Goal: Information Seeking & Learning: Find specific page/section

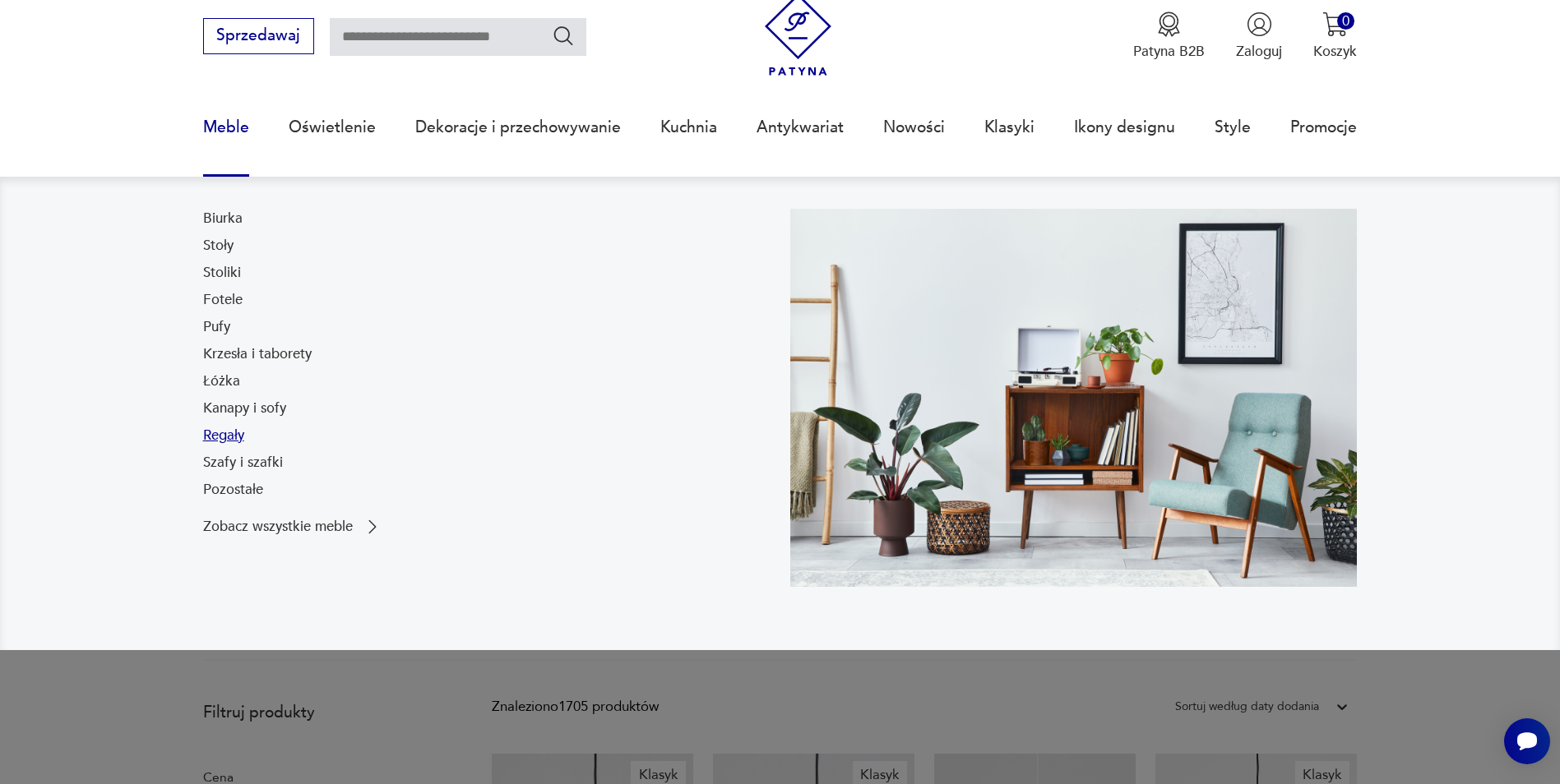
click at [222, 431] on link "Regały" at bounding box center [224, 435] width 41 height 20
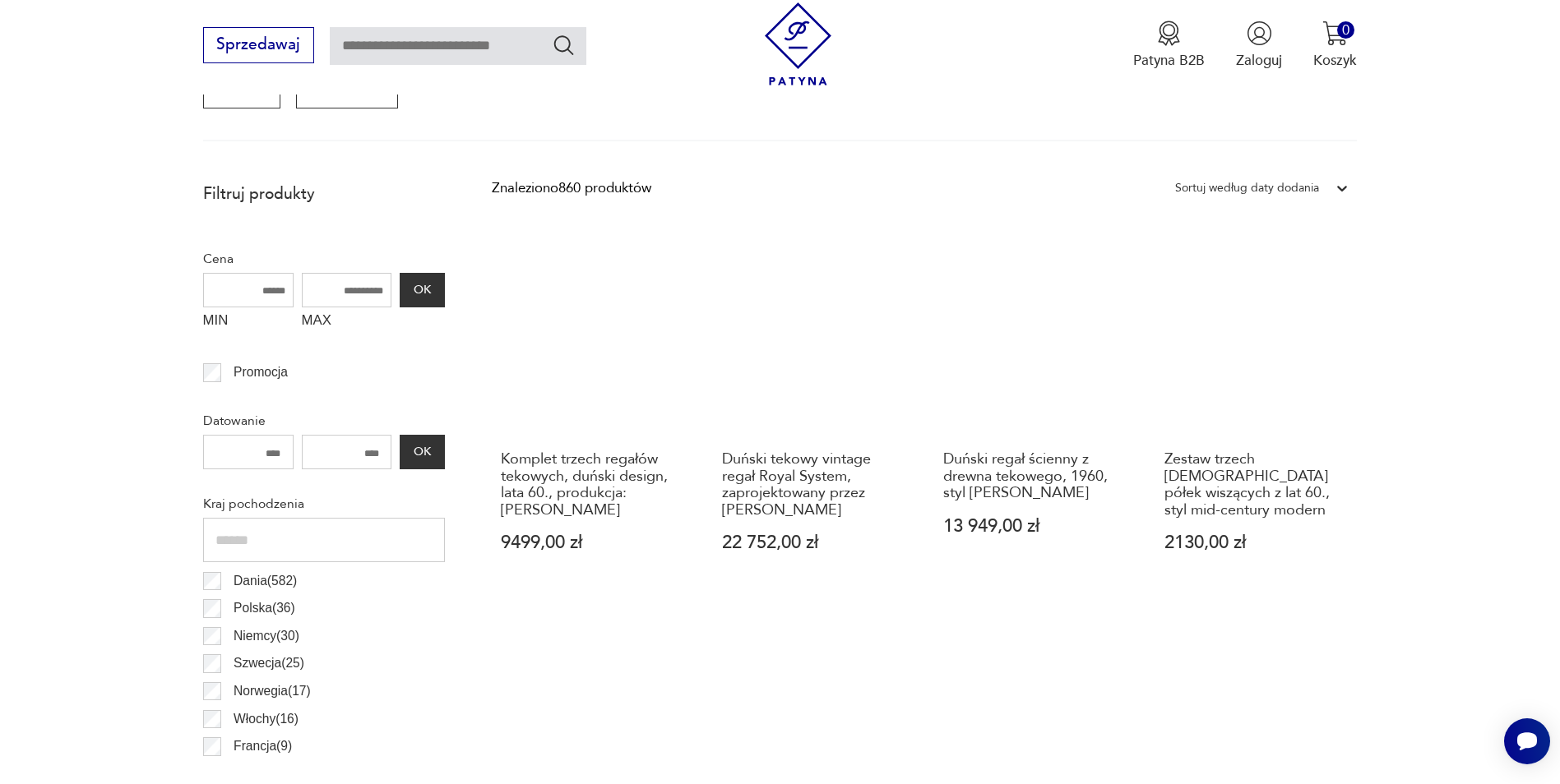
scroll to position [406, 0]
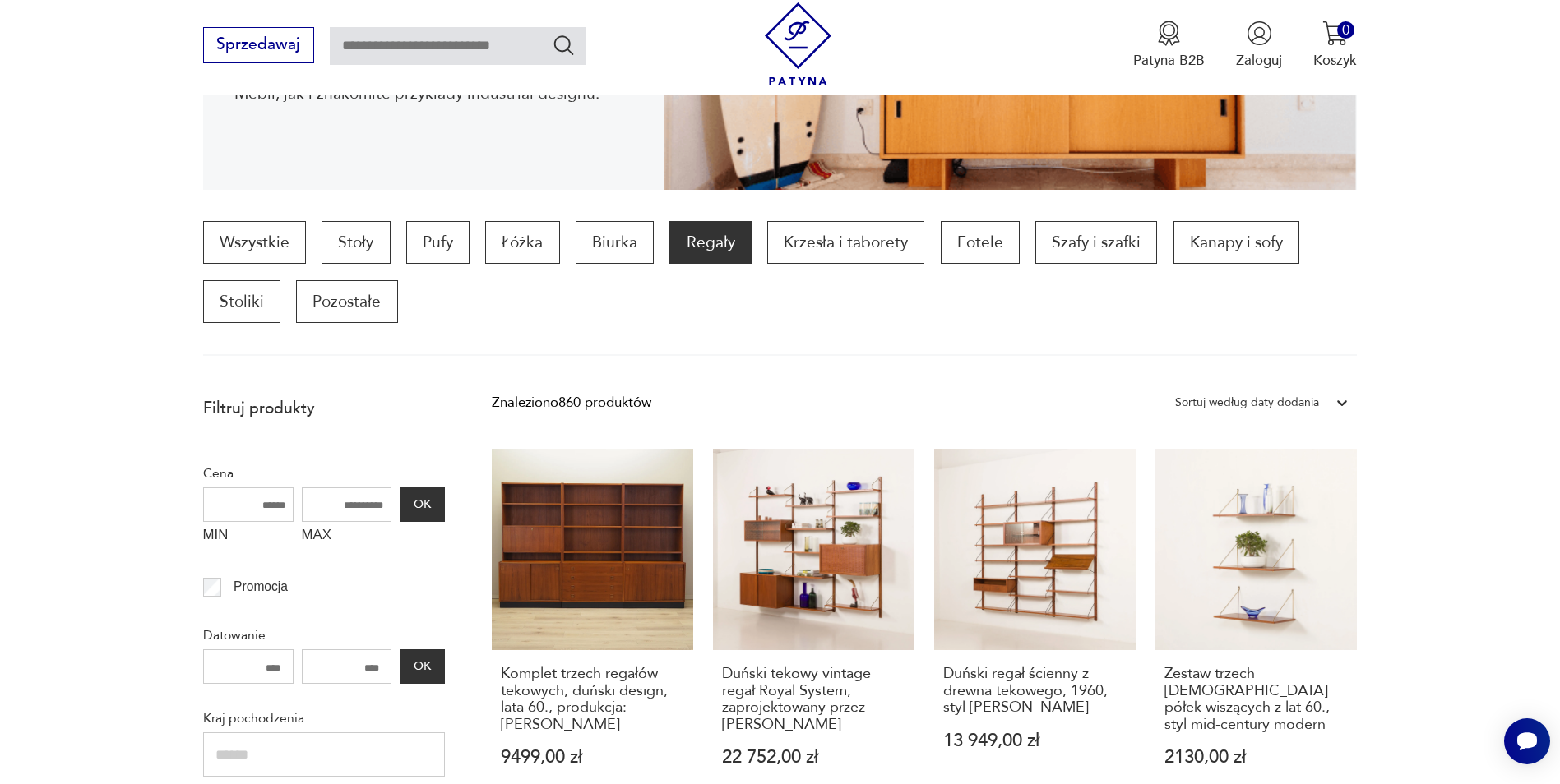
click at [330, 507] on input "MAX" at bounding box center [347, 504] width 90 height 34
type input "****"
click at [414, 505] on button "OK" at bounding box center [422, 504] width 45 height 34
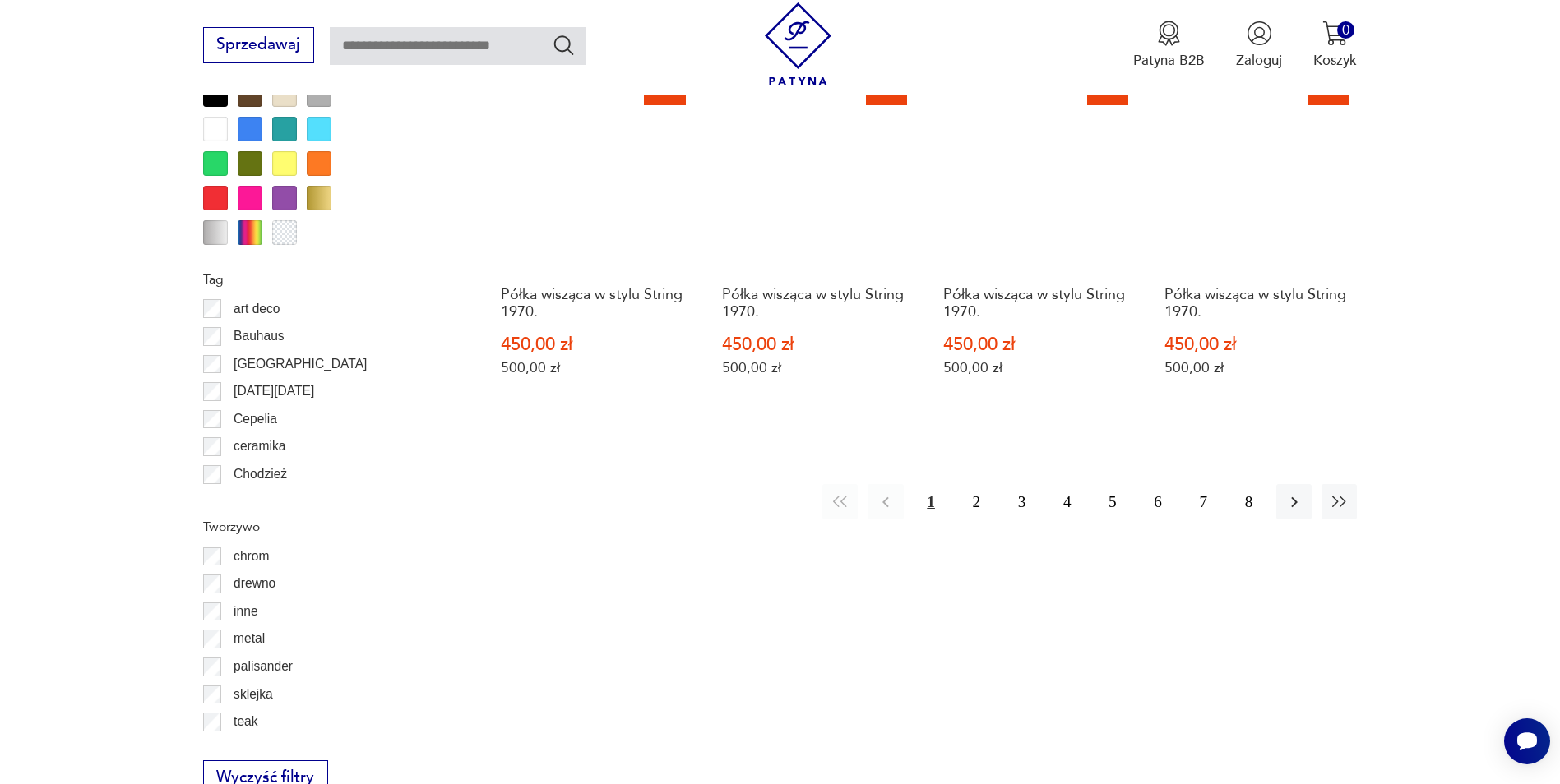
scroll to position [1946, 0]
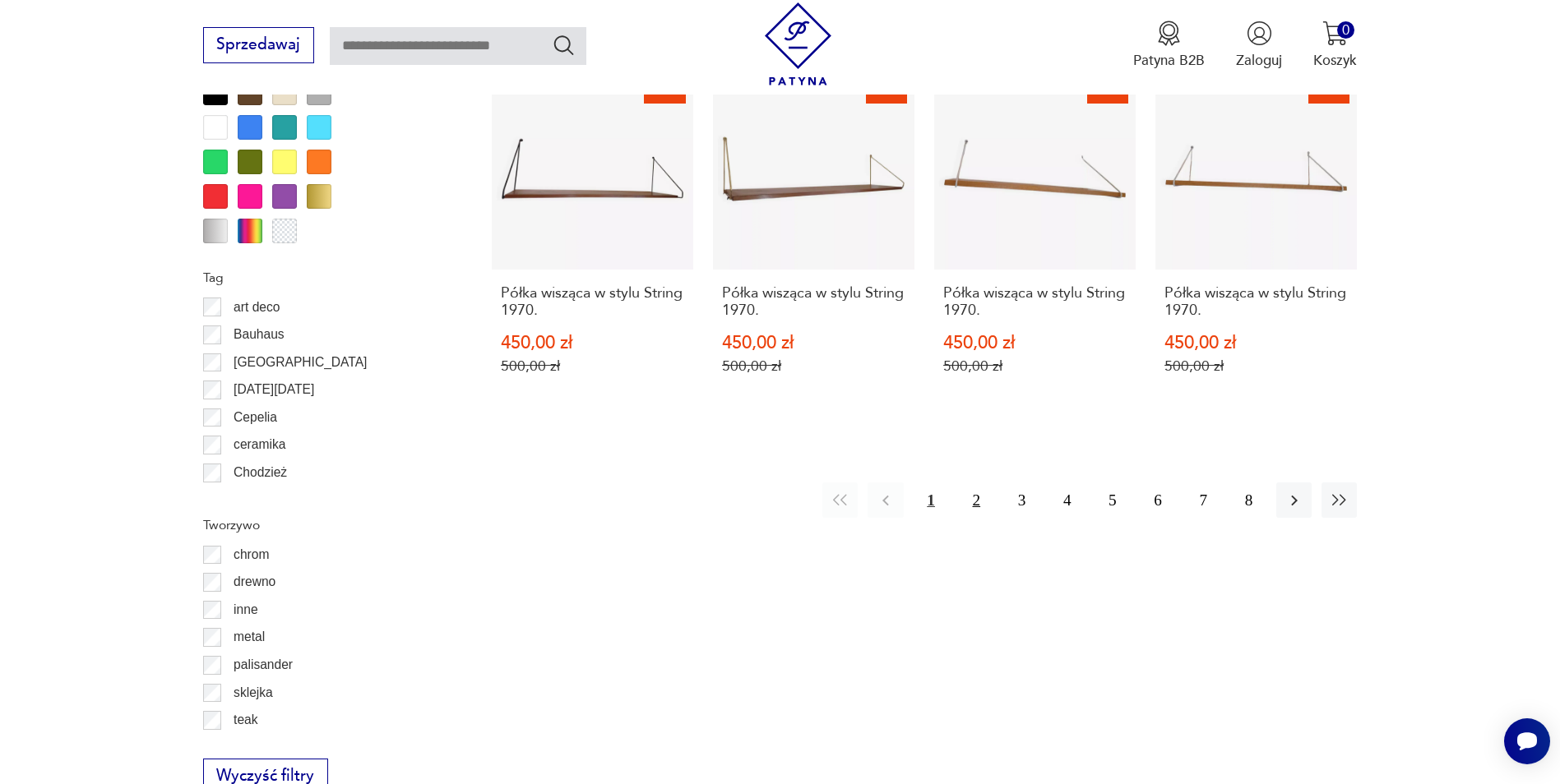
click at [961, 483] on button "2" at bounding box center [976, 501] width 35 height 35
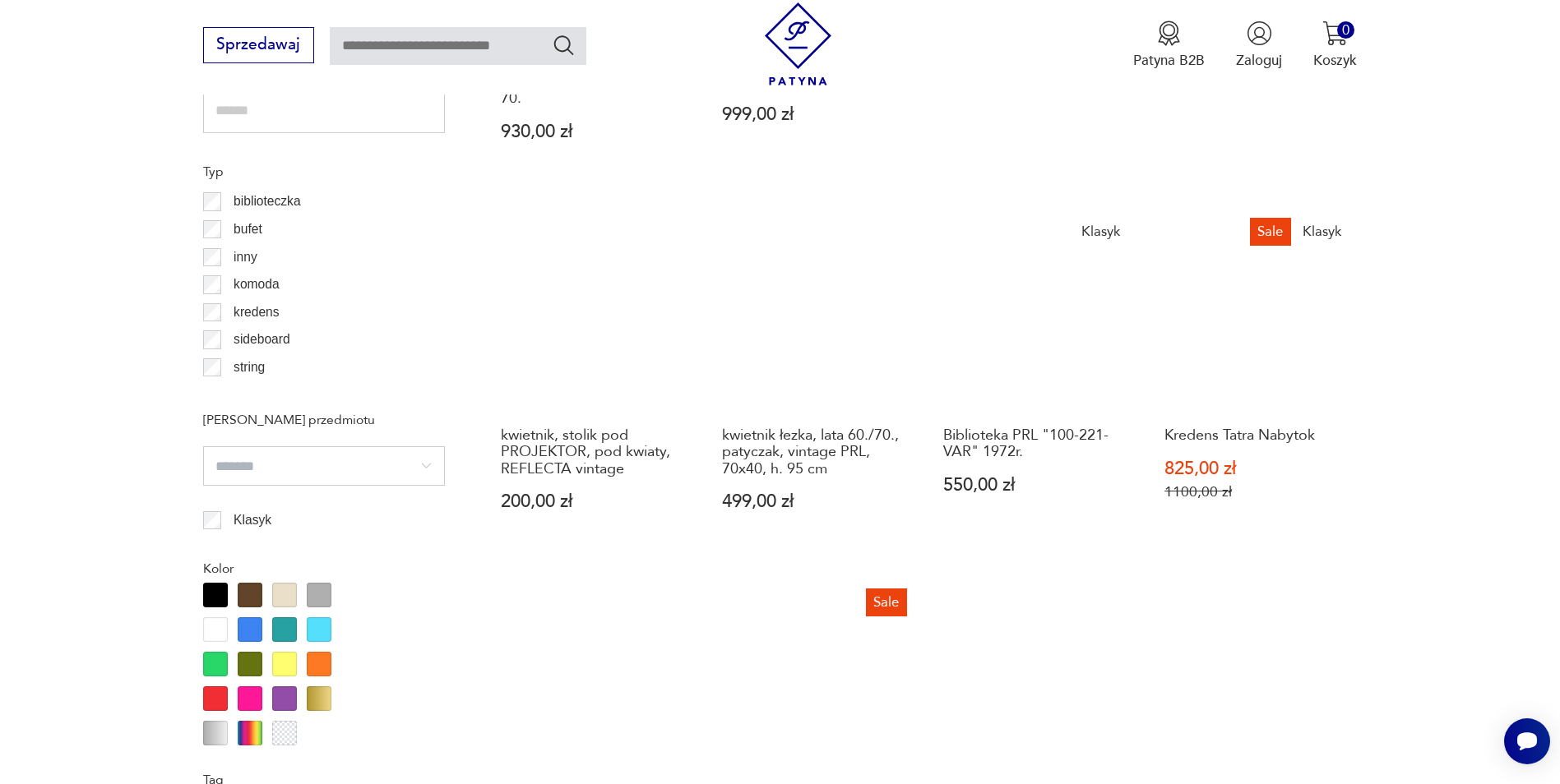
scroll to position [1451, 0]
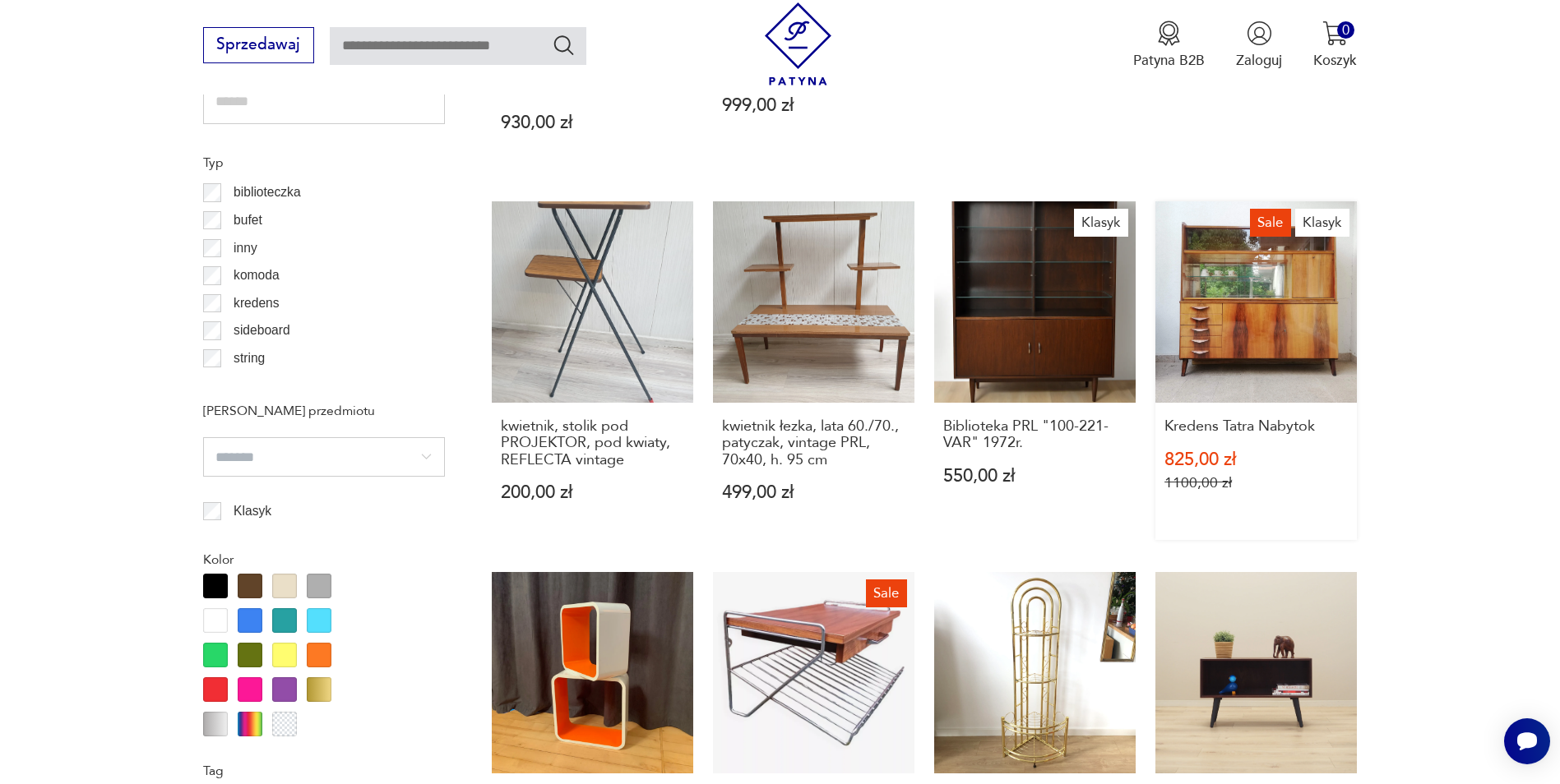
click at [1221, 317] on link "Sale Klasyk Kredens Tatra Nabytok 825,00 zł 1100,00 zł" at bounding box center [1256, 370] width 201 height 338
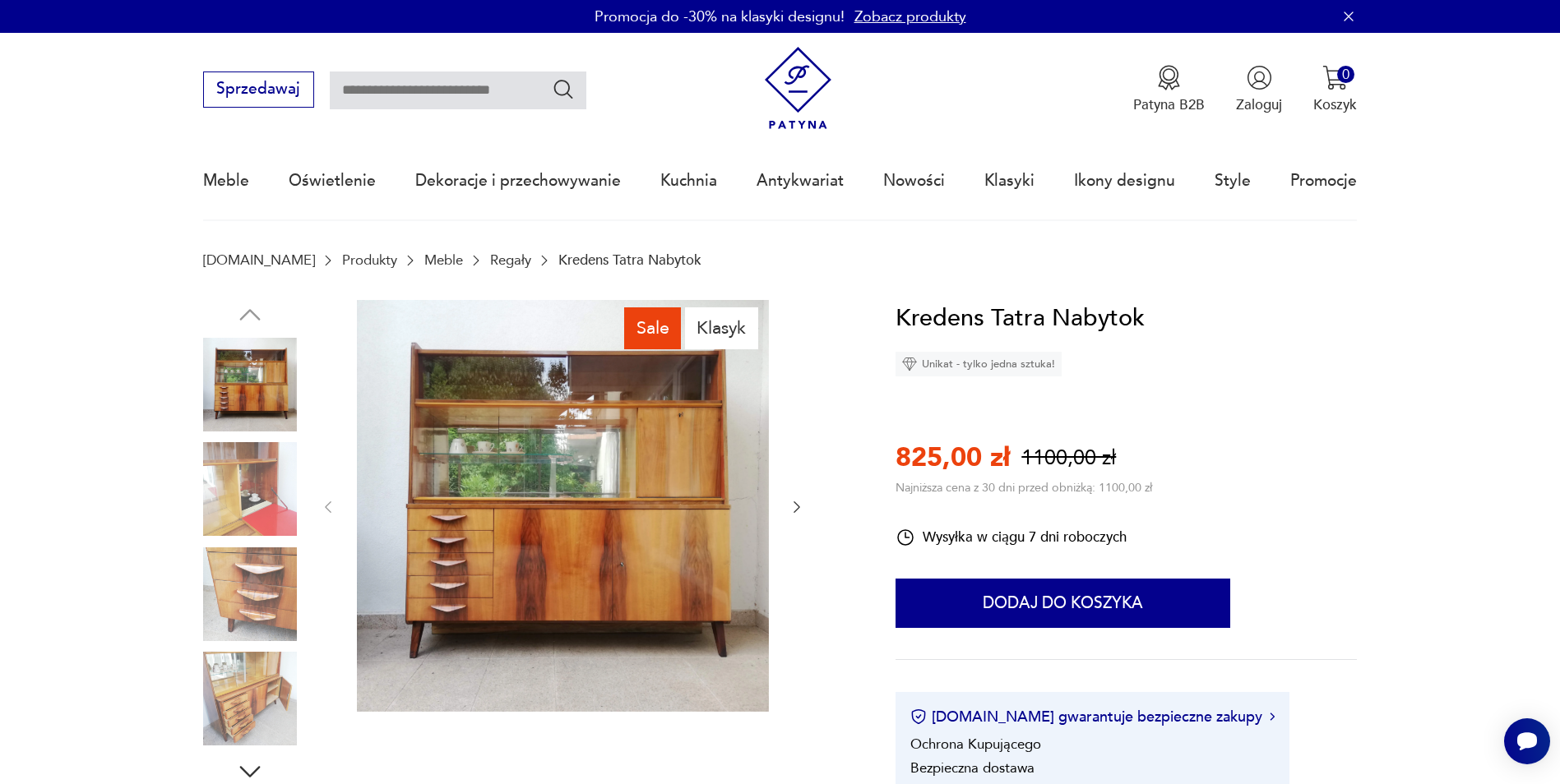
click at [238, 486] on img at bounding box center [250, 488] width 94 height 94
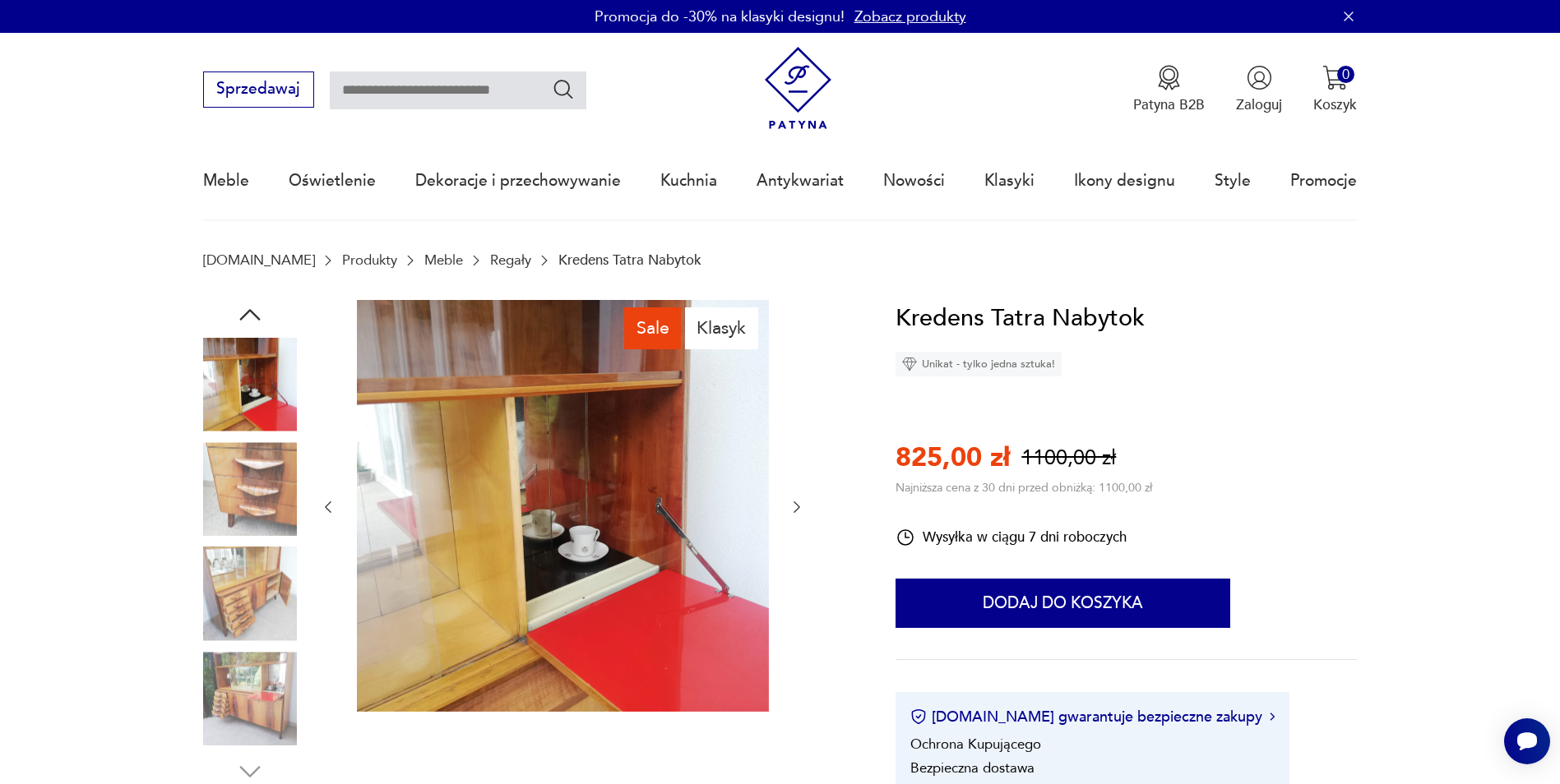
click at [258, 515] on img at bounding box center [250, 488] width 94 height 94
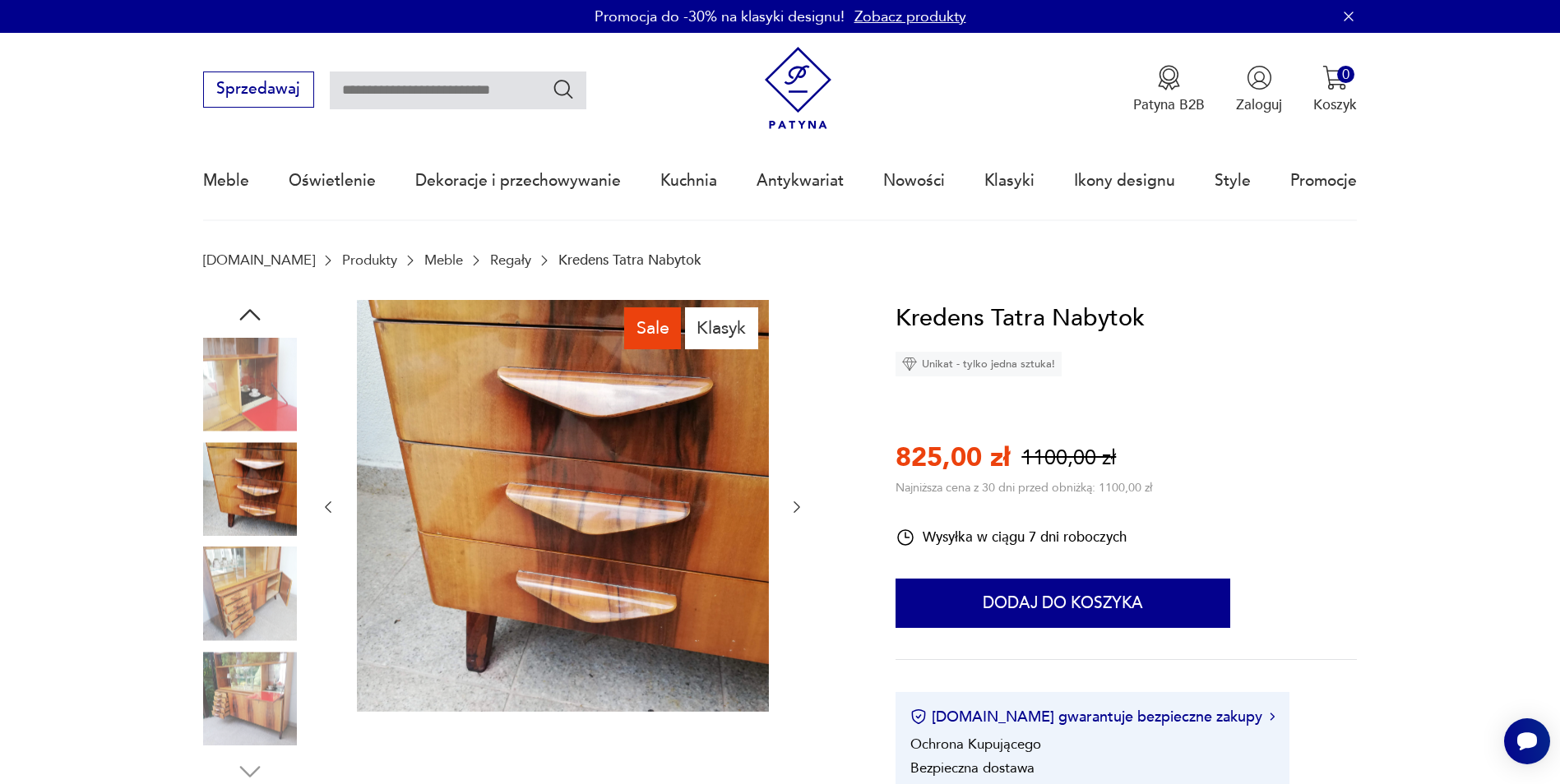
click at [261, 579] on img at bounding box center [250, 594] width 94 height 94
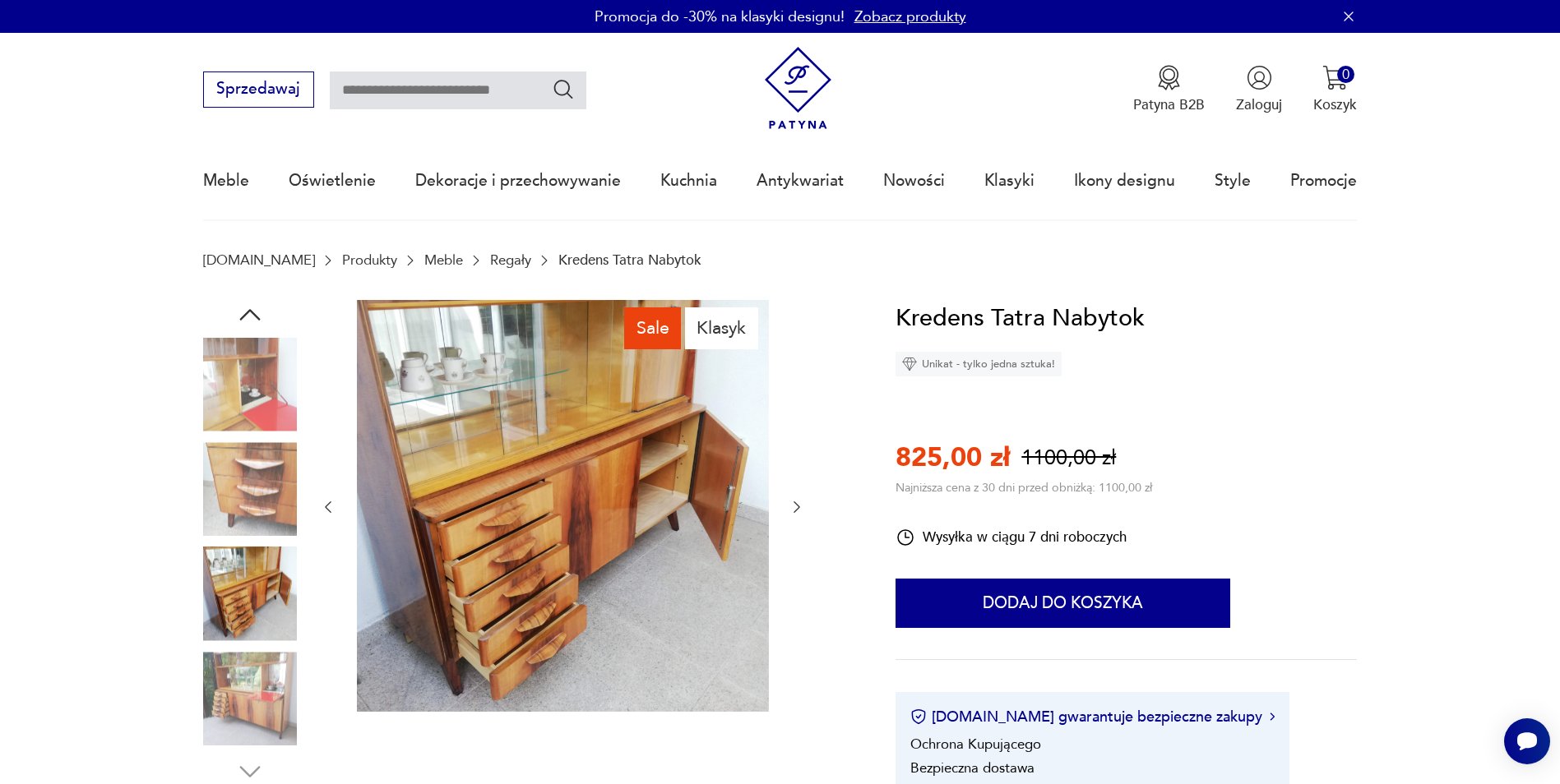
click at [241, 675] on img at bounding box center [250, 698] width 94 height 94
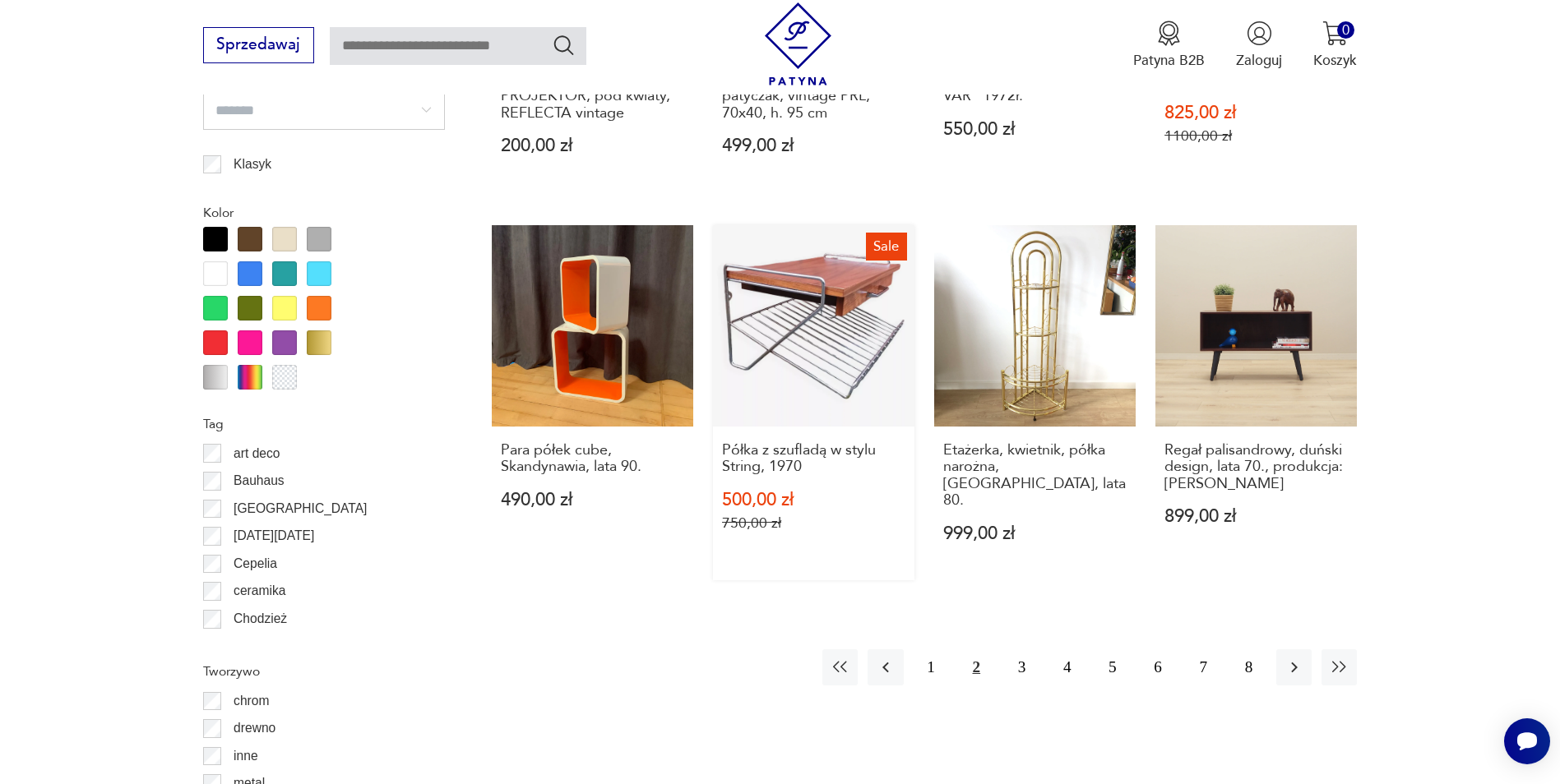
scroll to position [1798, 0]
click at [1013, 651] on button "3" at bounding box center [1022, 668] width 35 height 35
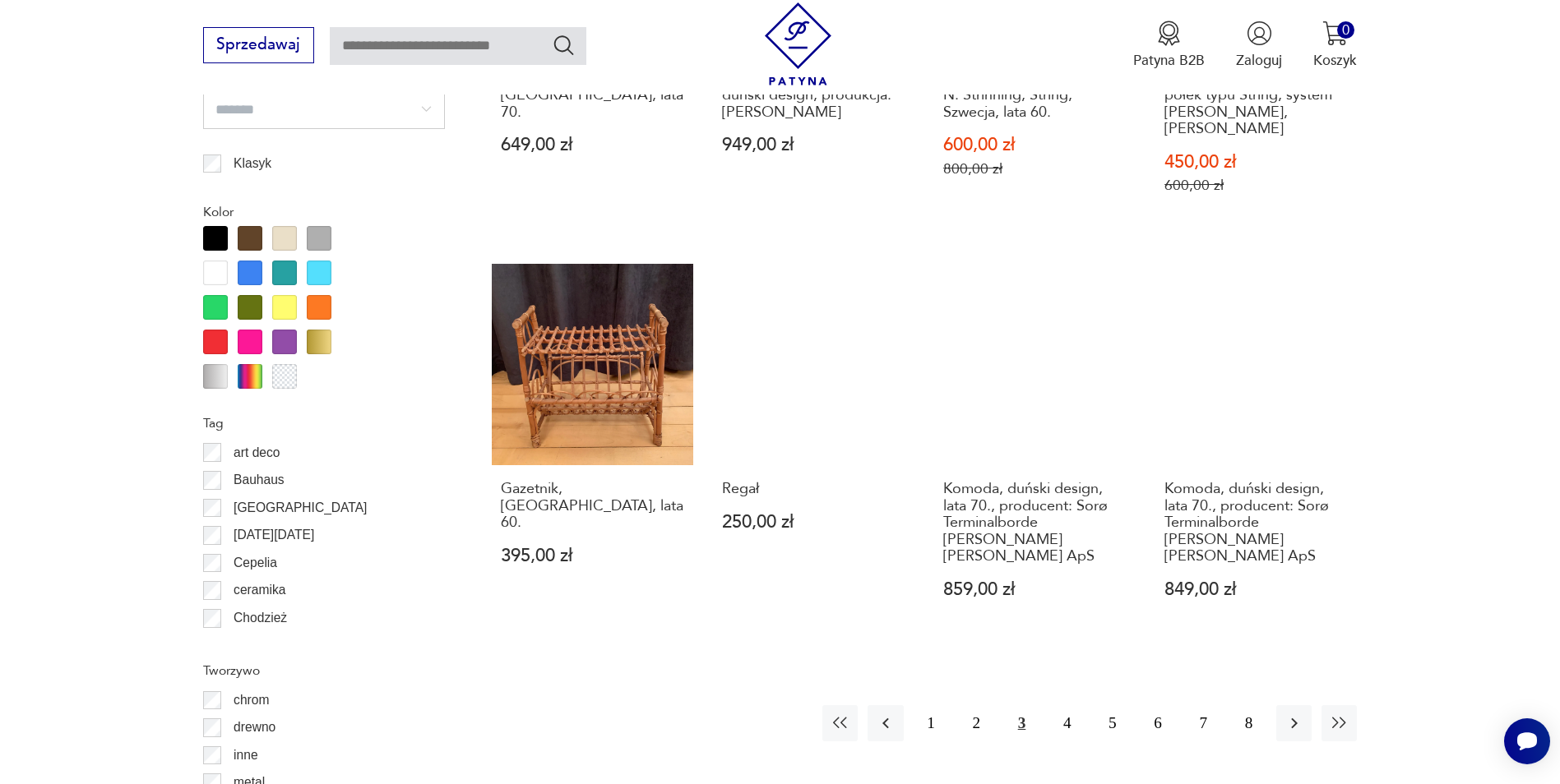
scroll to position [2028, 0]
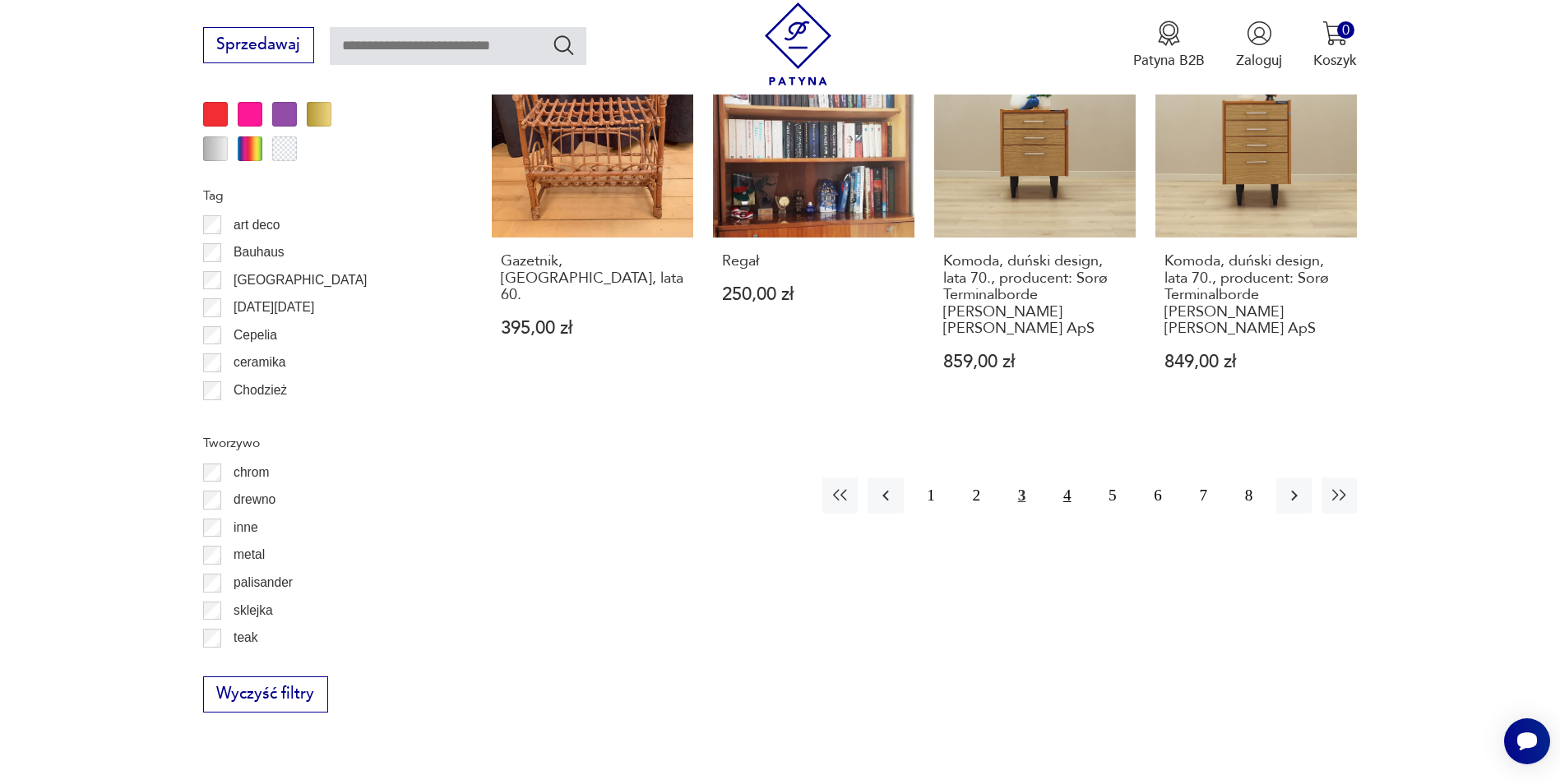
click at [1063, 477] on button "4" at bounding box center [1067, 495] width 35 height 35
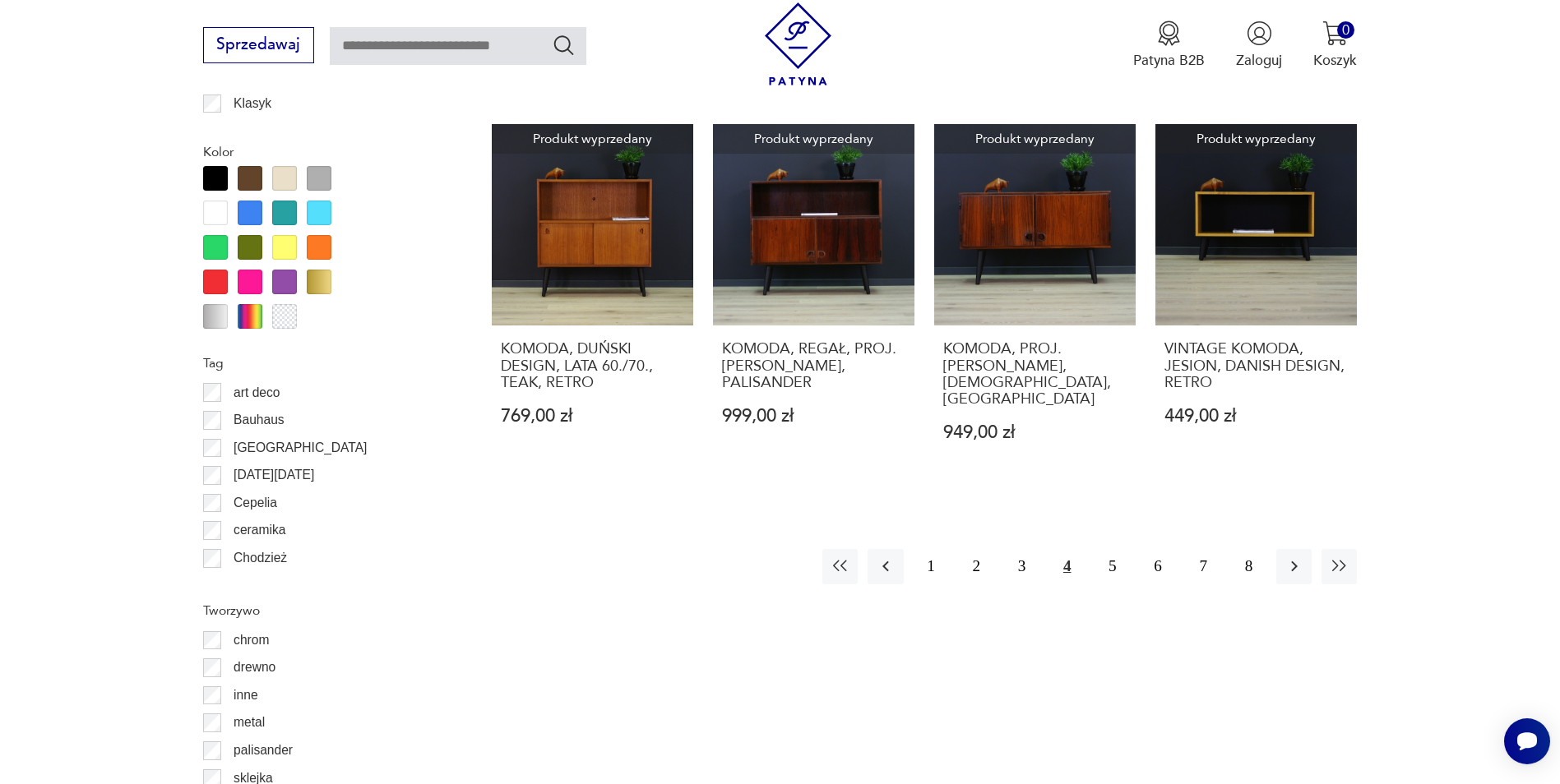
scroll to position [1863, 0]
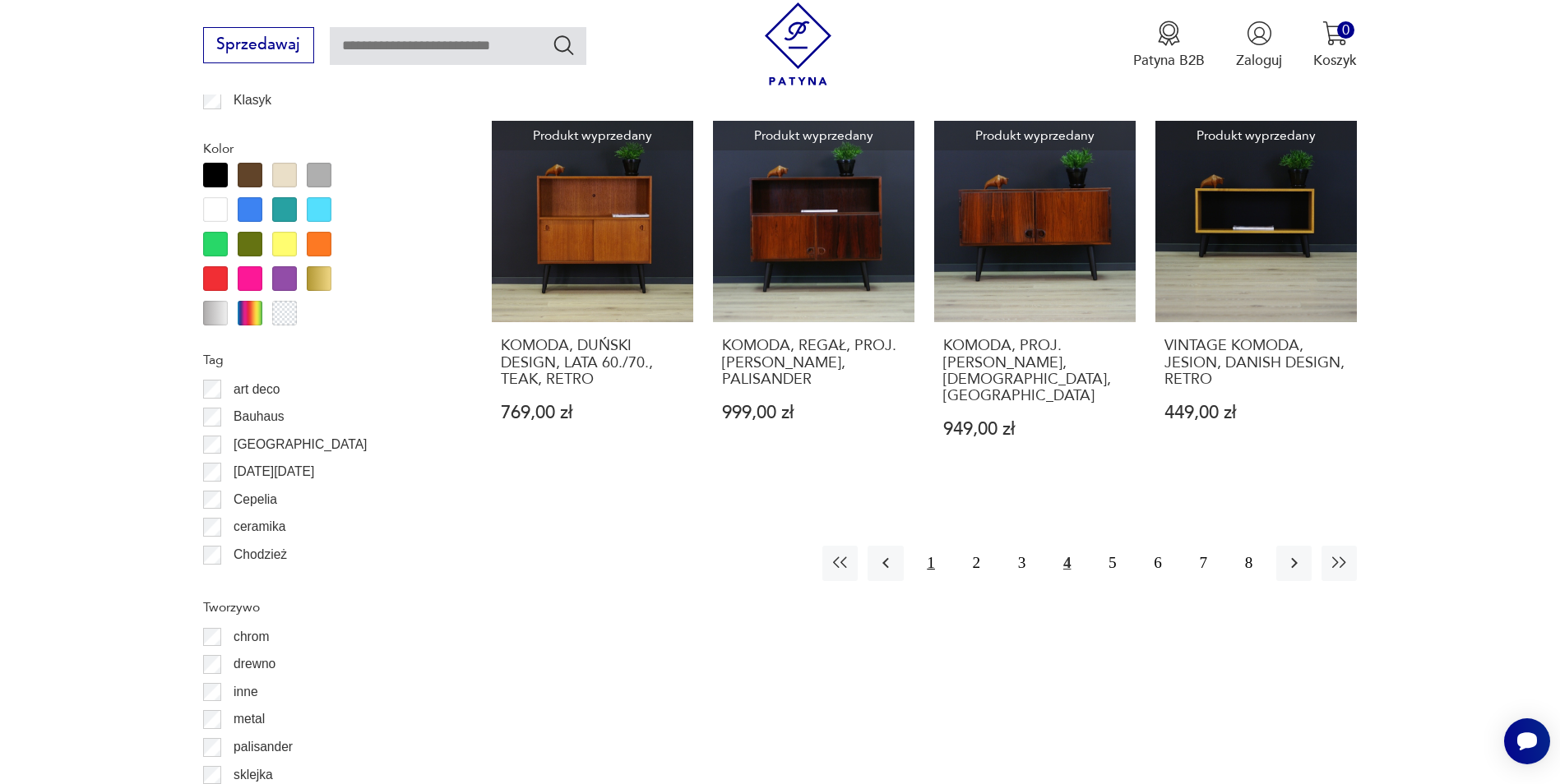
click at [921, 546] on button "1" at bounding box center [932, 564] width 35 height 35
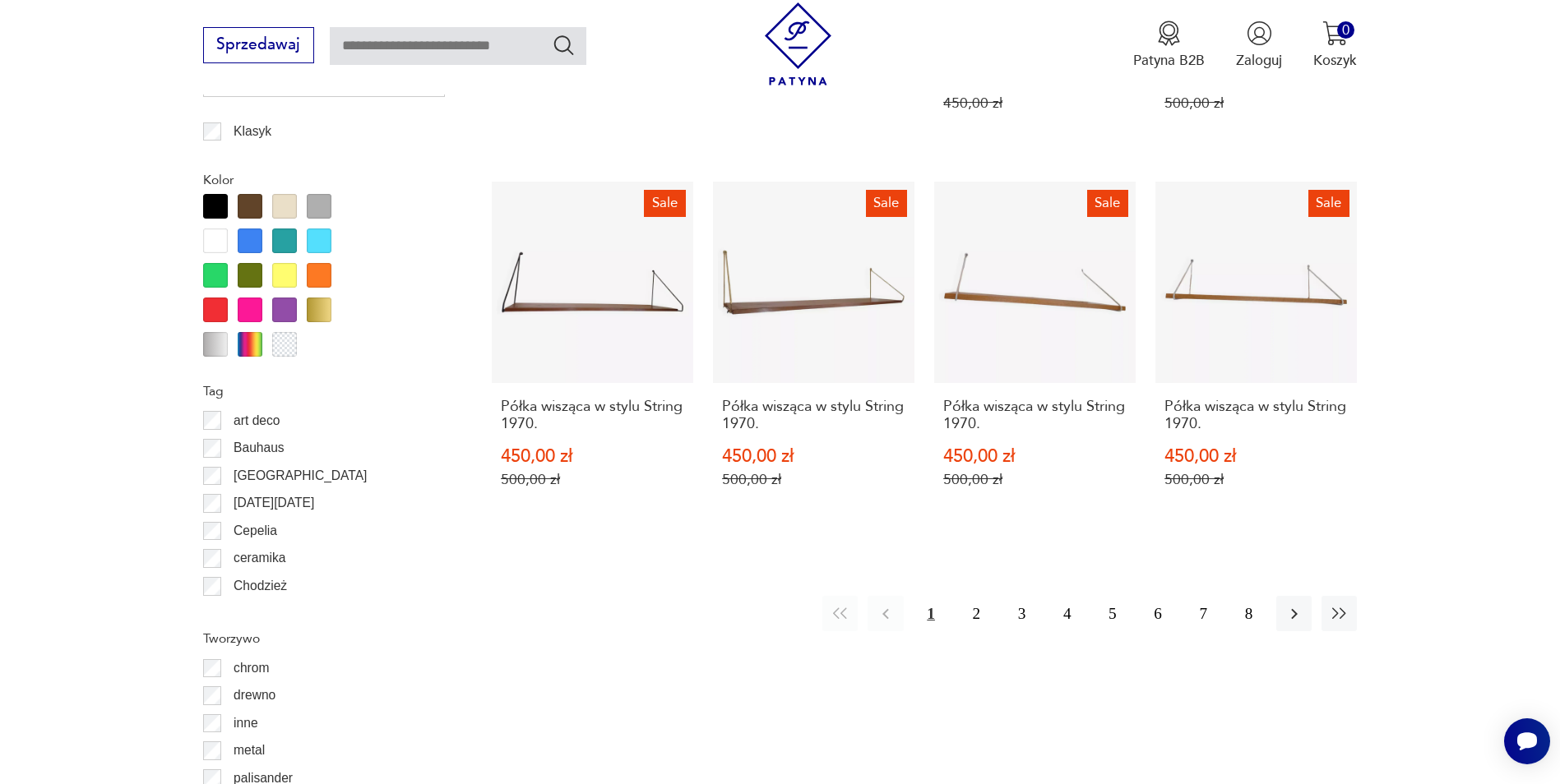
scroll to position [2110, 0]
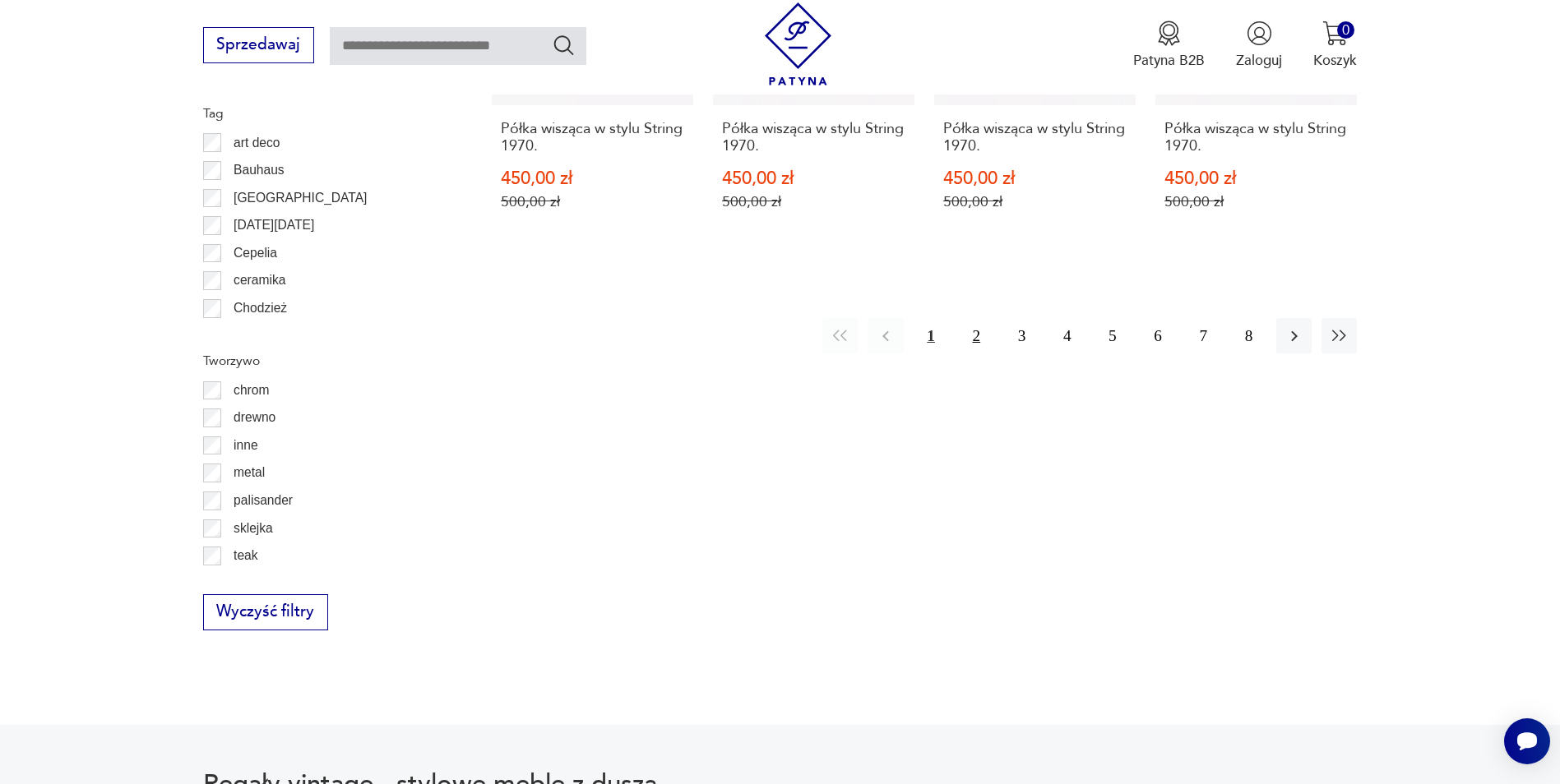
click at [981, 318] on button "2" at bounding box center [976, 336] width 35 height 35
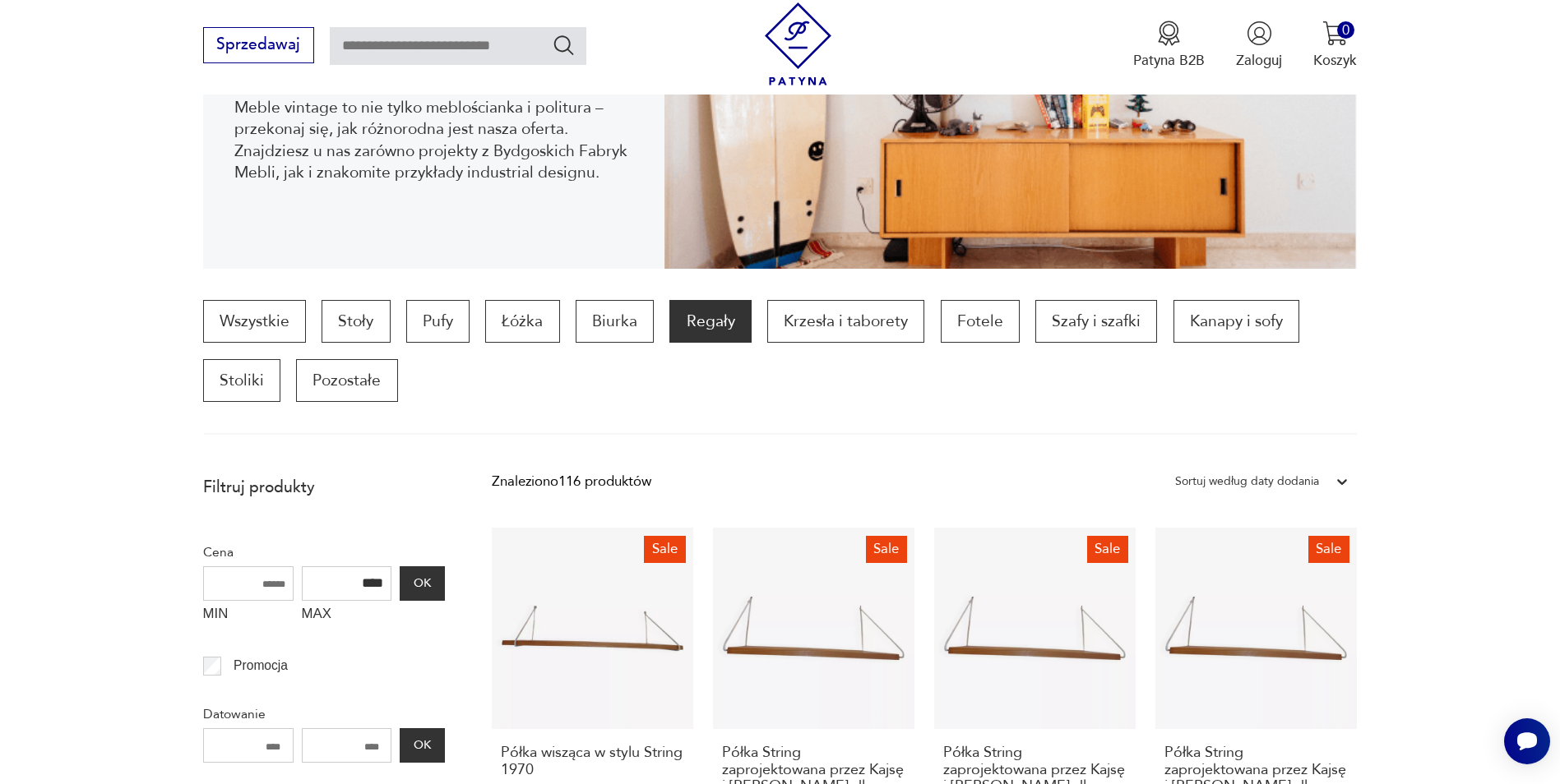
scroll to position [193, 0]
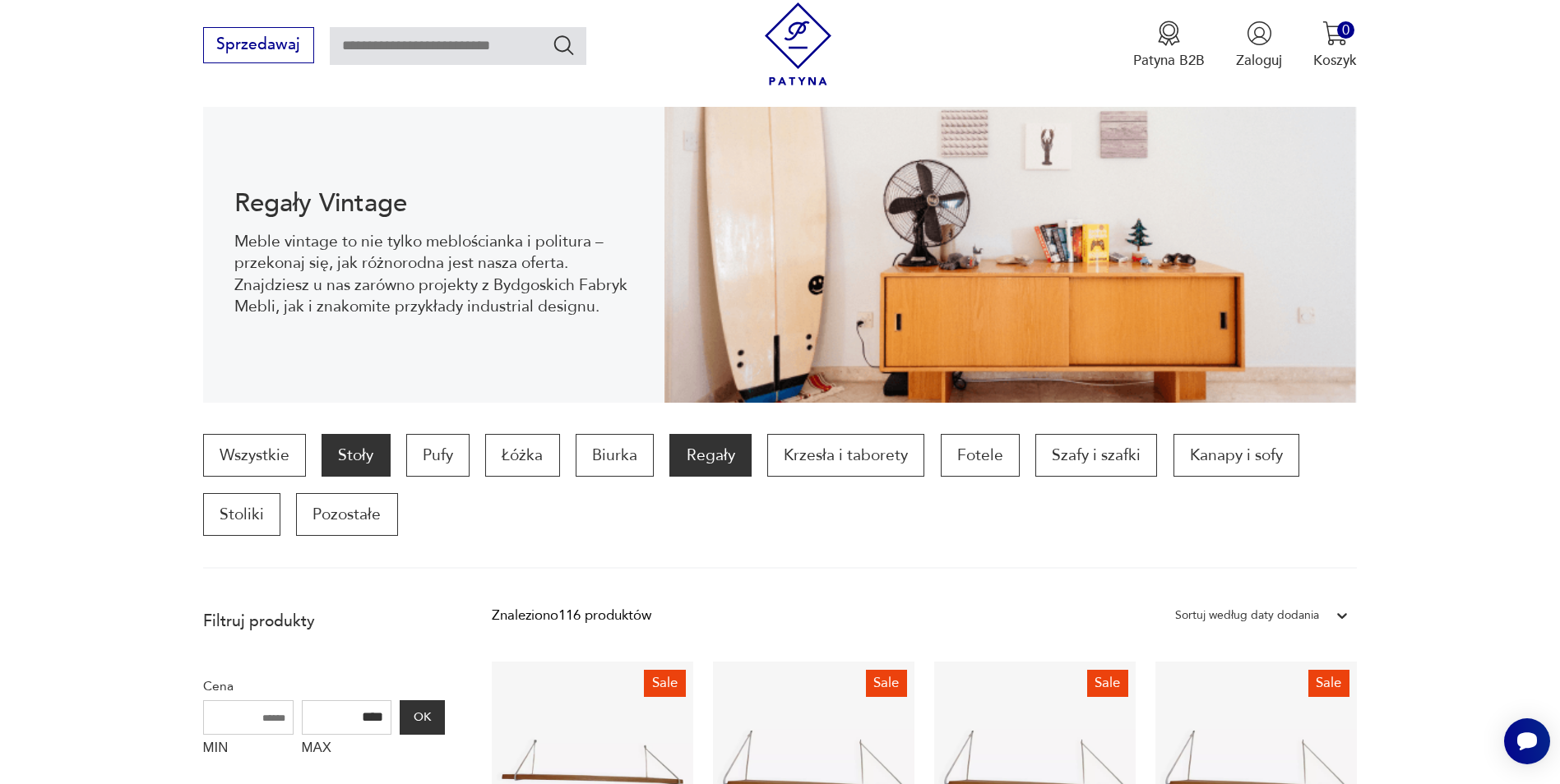
click at [371, 451] on p "Stoły" at bounding box center [355, 456] width 68 height 43
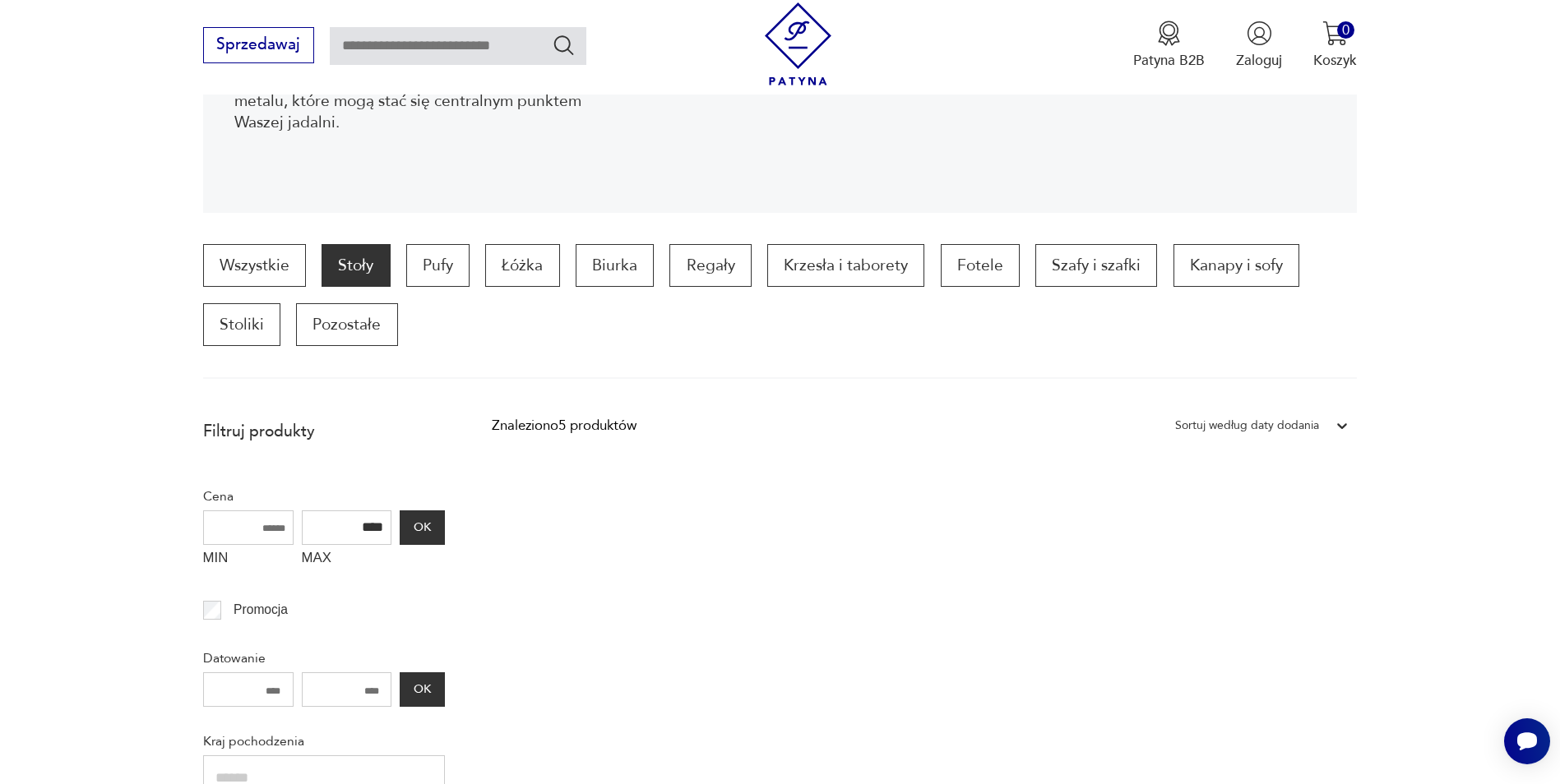
scroll to position [640, 0]
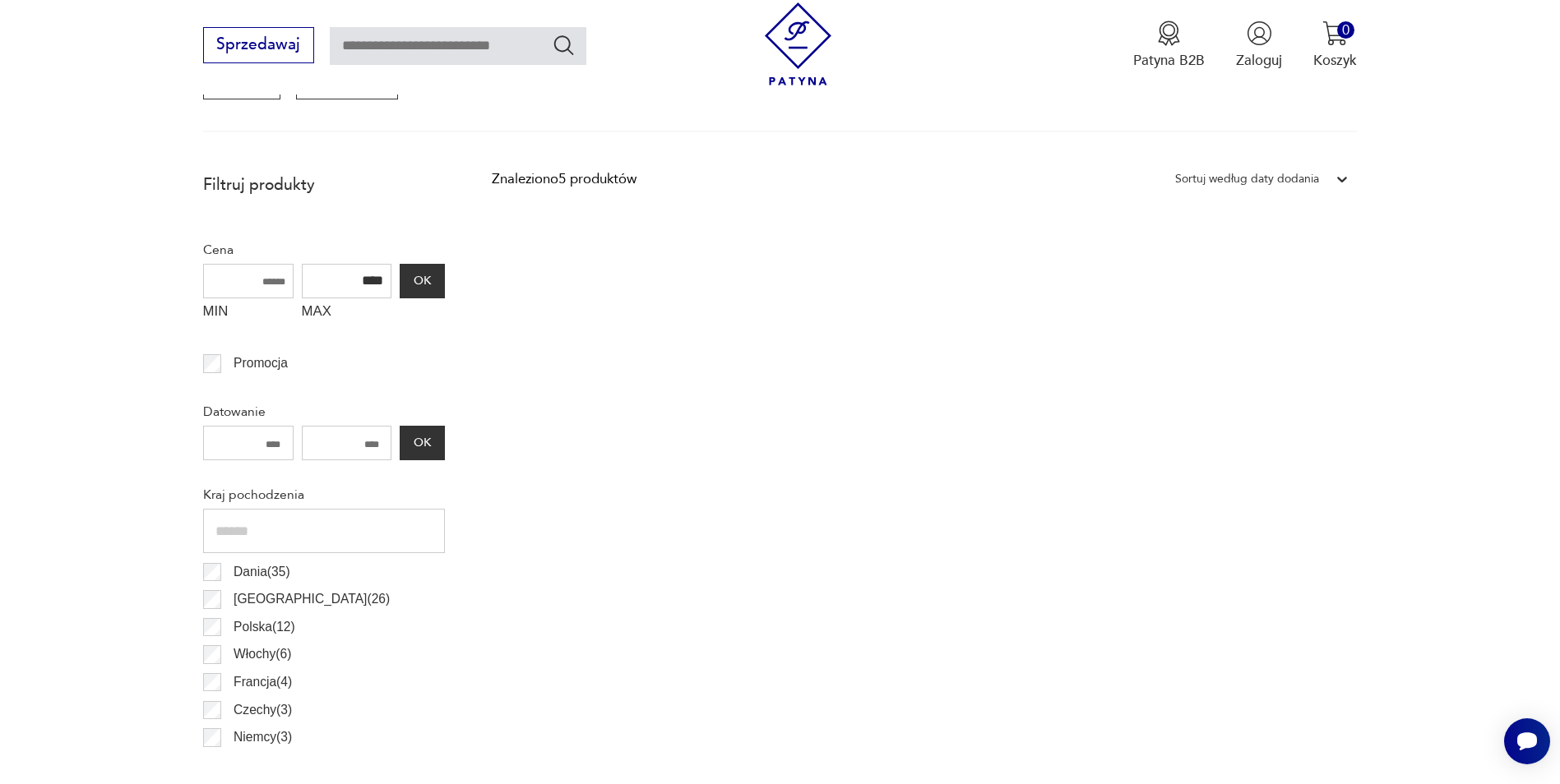
click at [380, 288] on input "****" at bounding box center [347, 281] width 90 height 34
click at [386, 287] on input "****" at bounding box center [347, 281] width 90 height 34
type input "*"
click at [425, 275] on button "OK" at bounding box center [422, 281] width 45 height 34
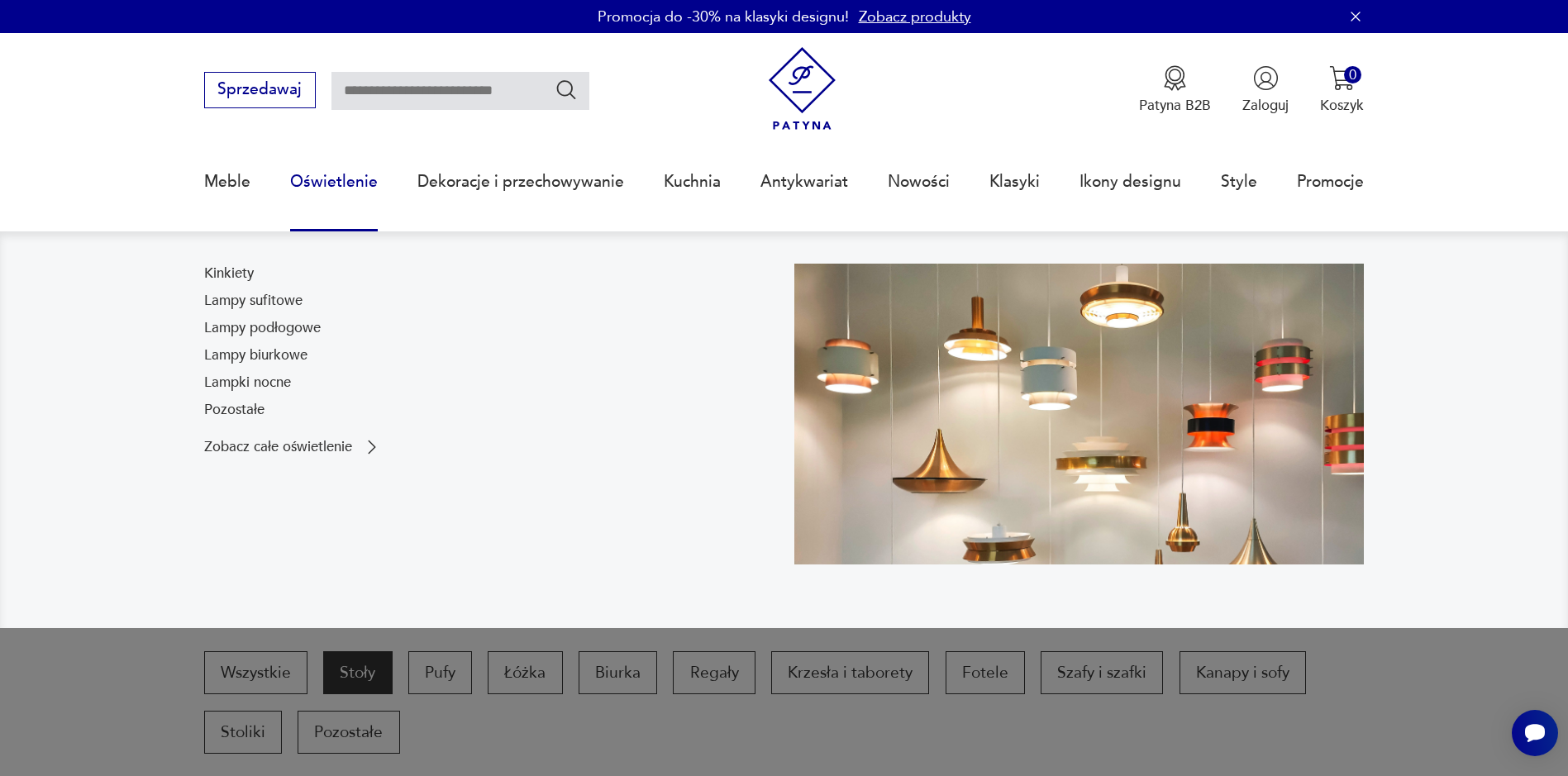
click at [366, 196] on link "Oświetlenie" at bounding box center [334, 181] width 87 height 76
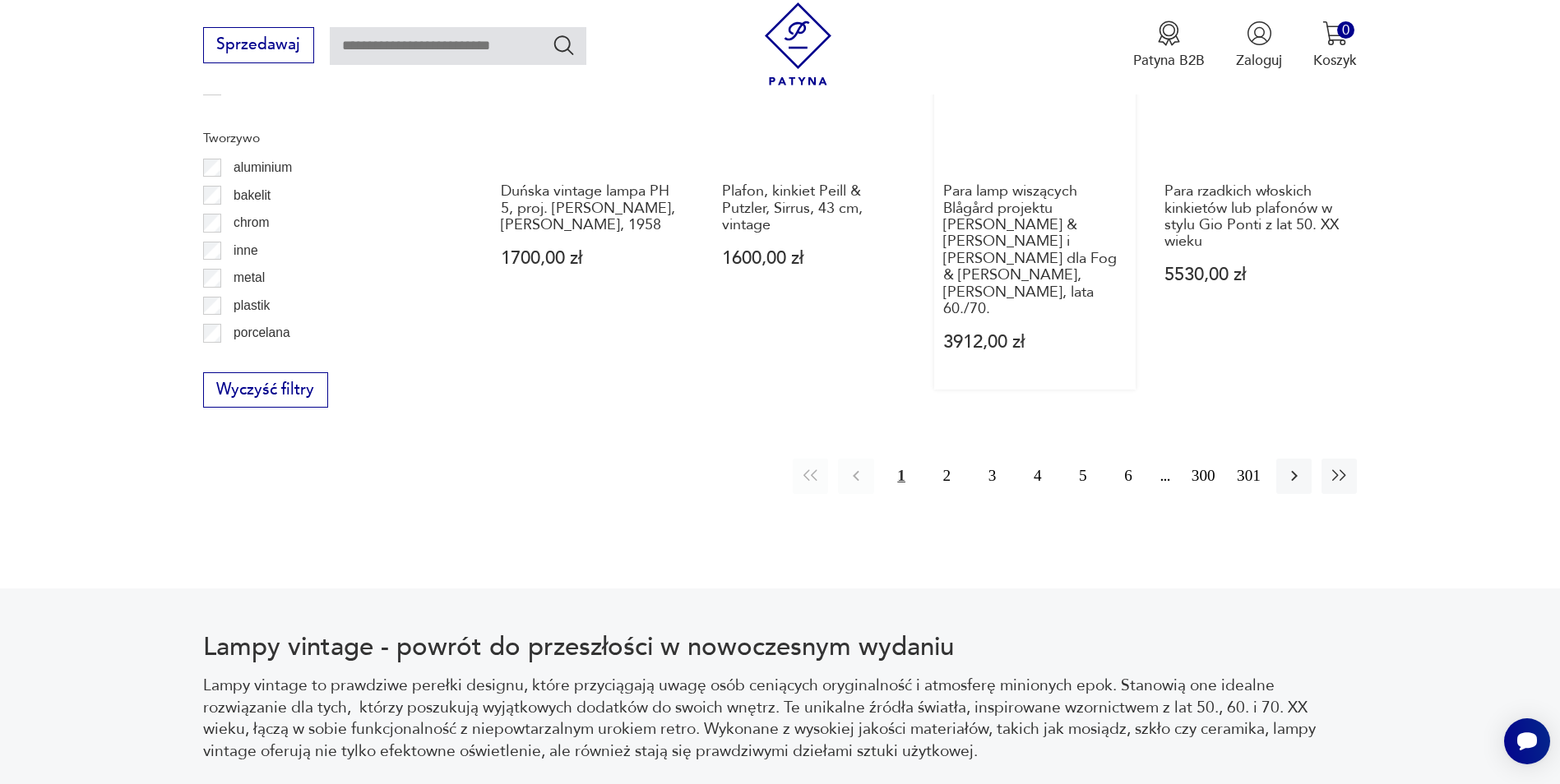
scroll to position [2029, 0]
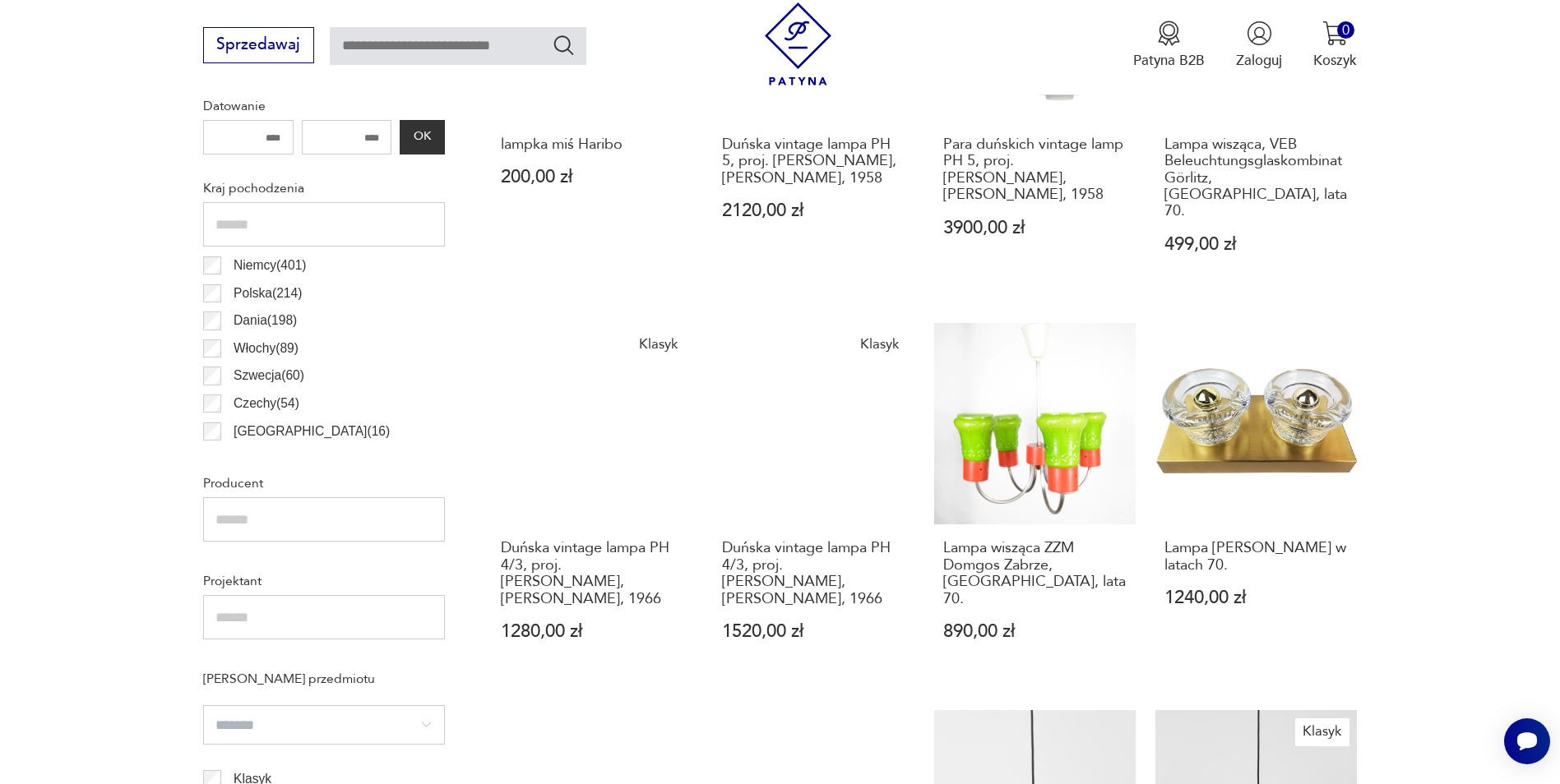
drag, startPoint x: -4, startPoint y: 507, endPoint x: 33, endPoint y: 434, distance: 81.8
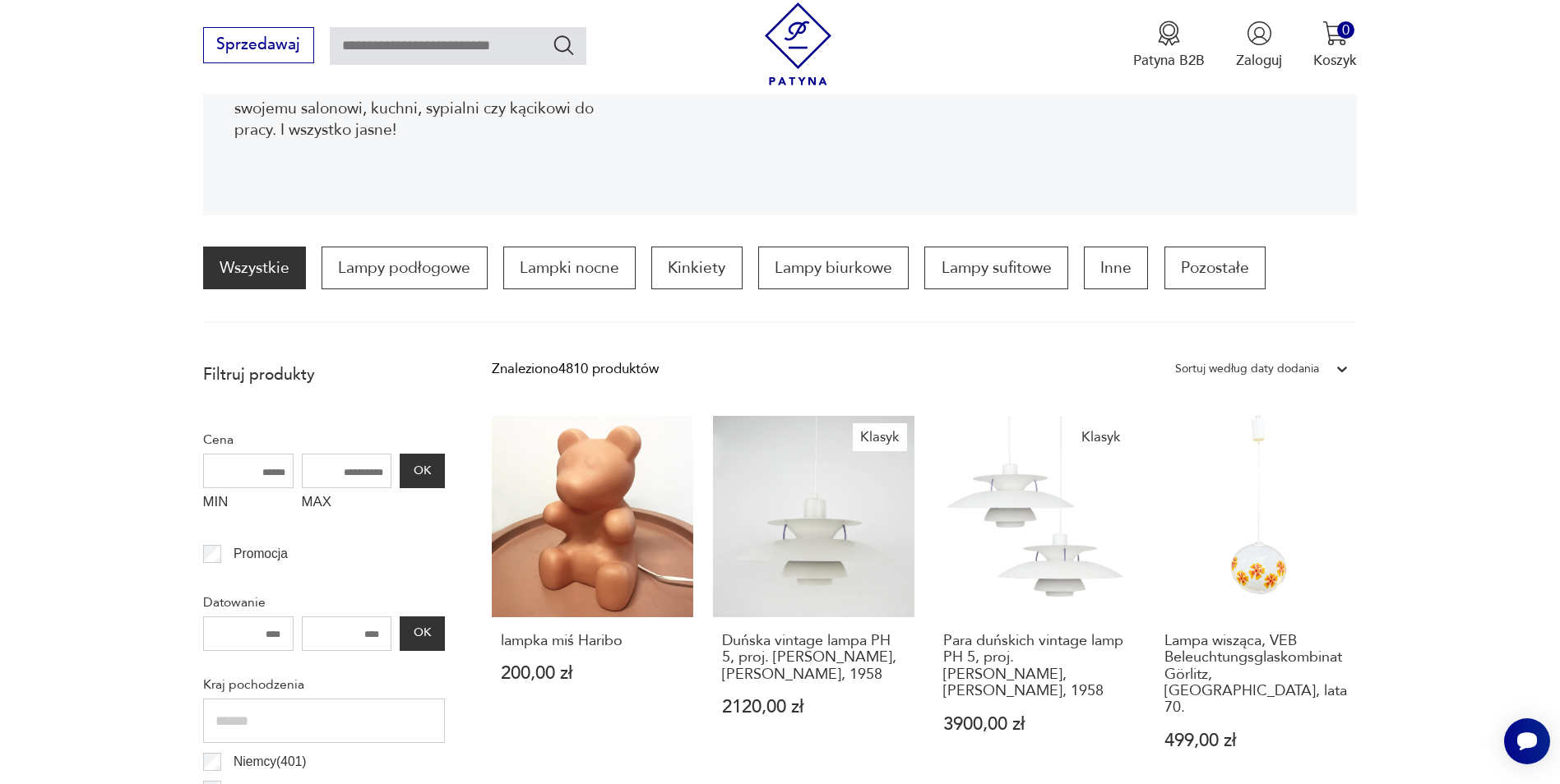
scroll to position [0, 0]
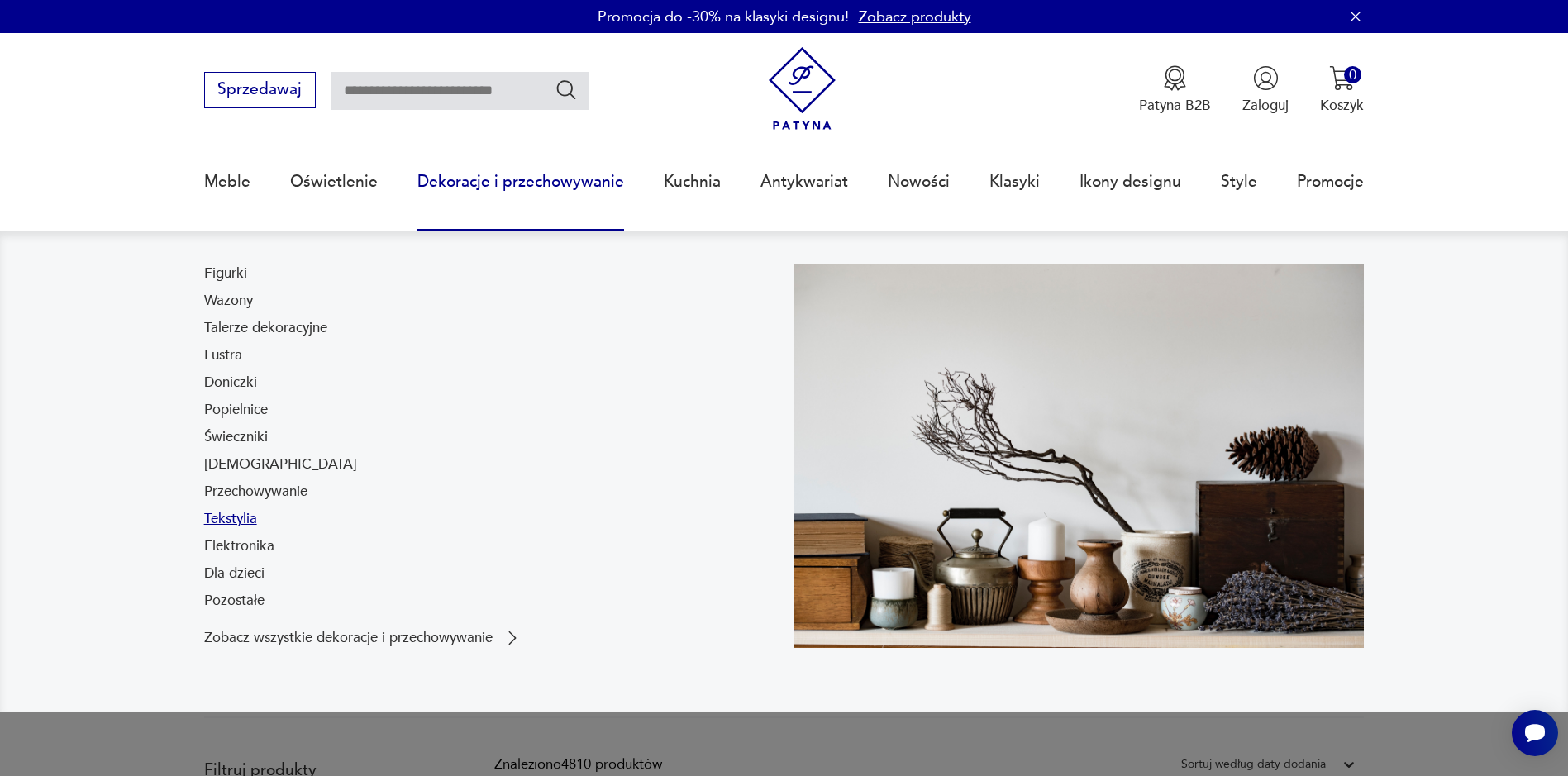
click at [220, 519] on link "Tekstylia" at bounding box center [231, 518] width 52 height 20
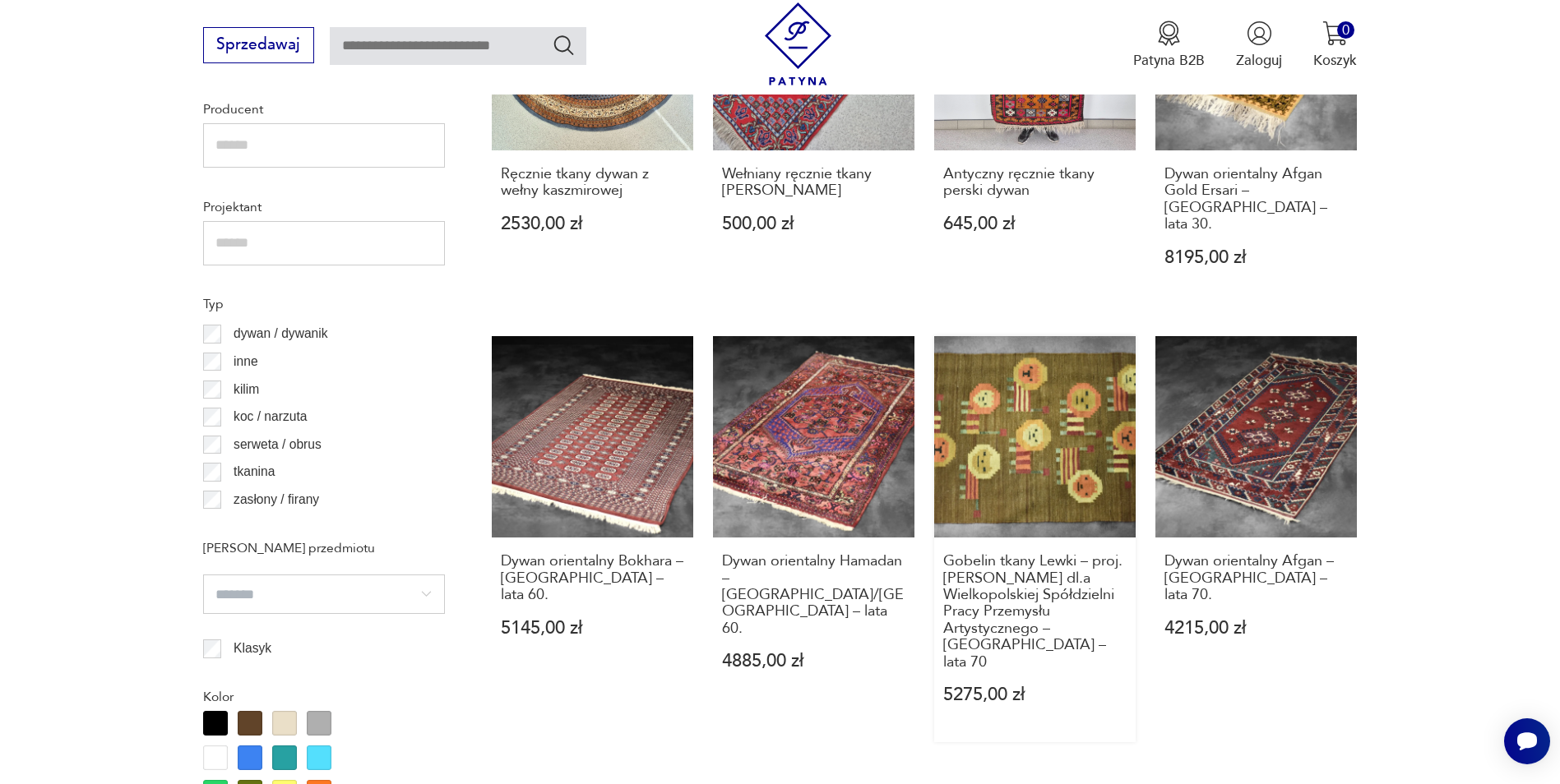
scroll to position [1804, 0]
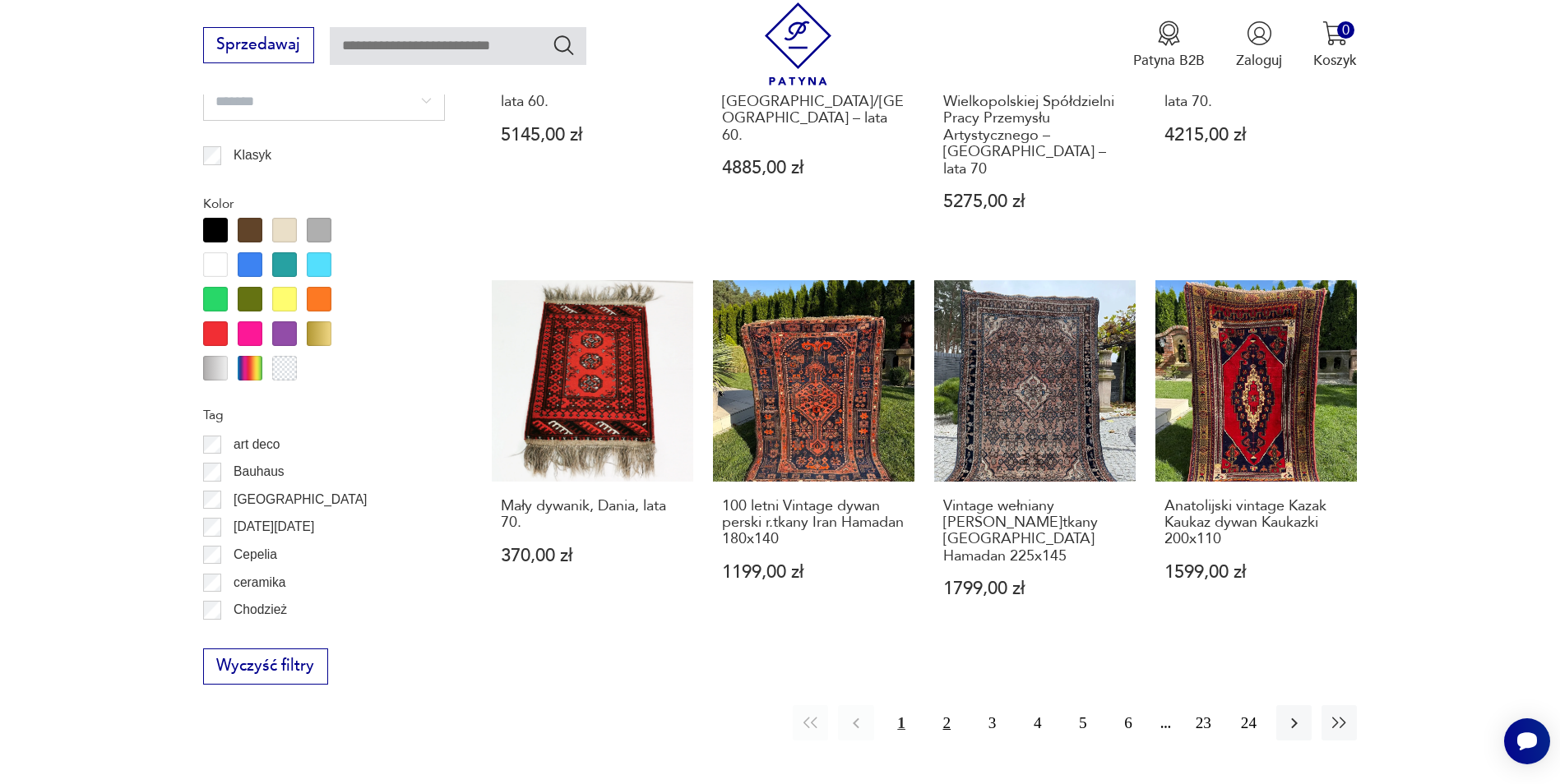
click at [941, 706] on button "2" at bounding box center [947, 723] width 35 height 35
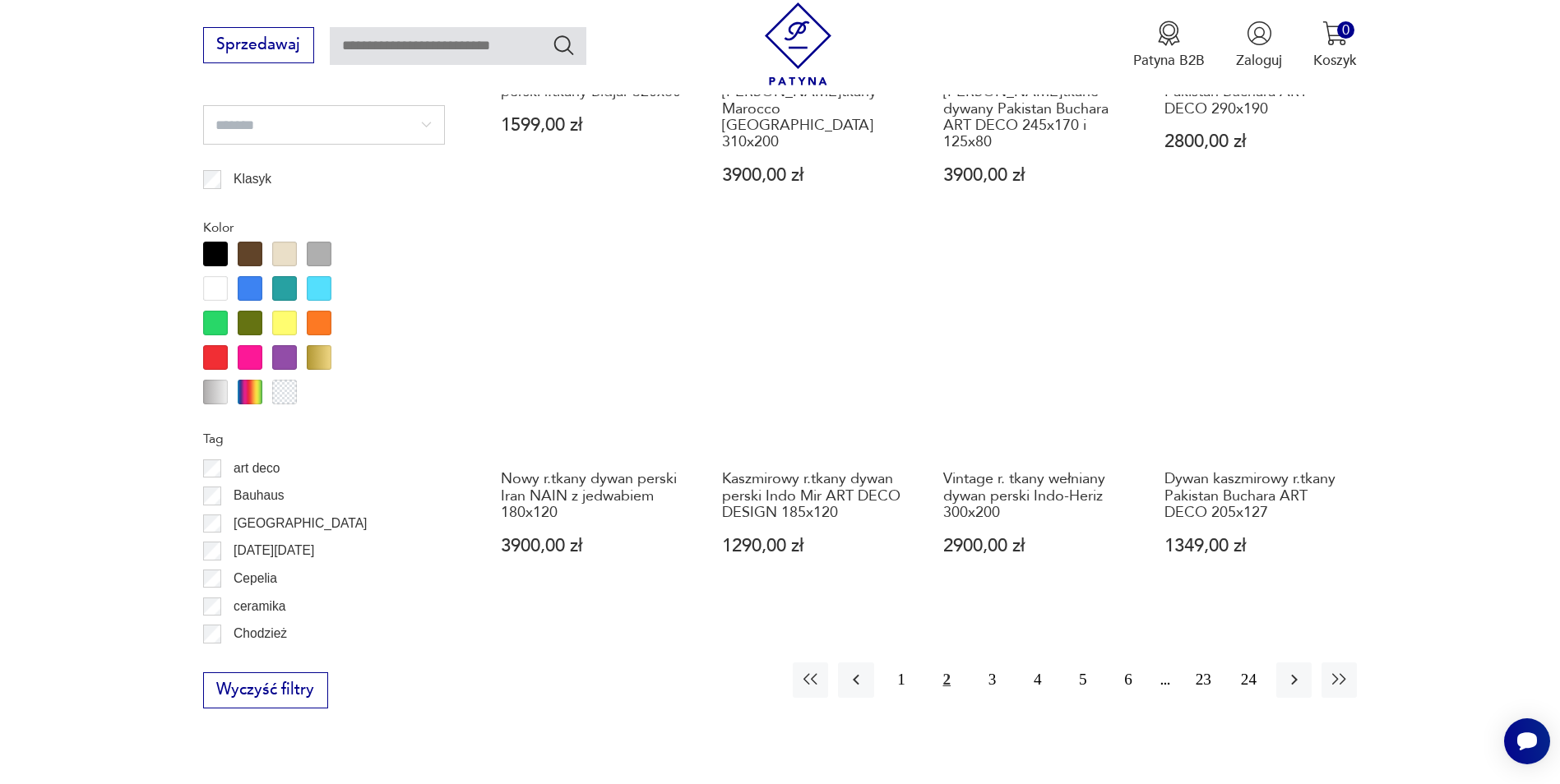
scroll to position [1946, 0]
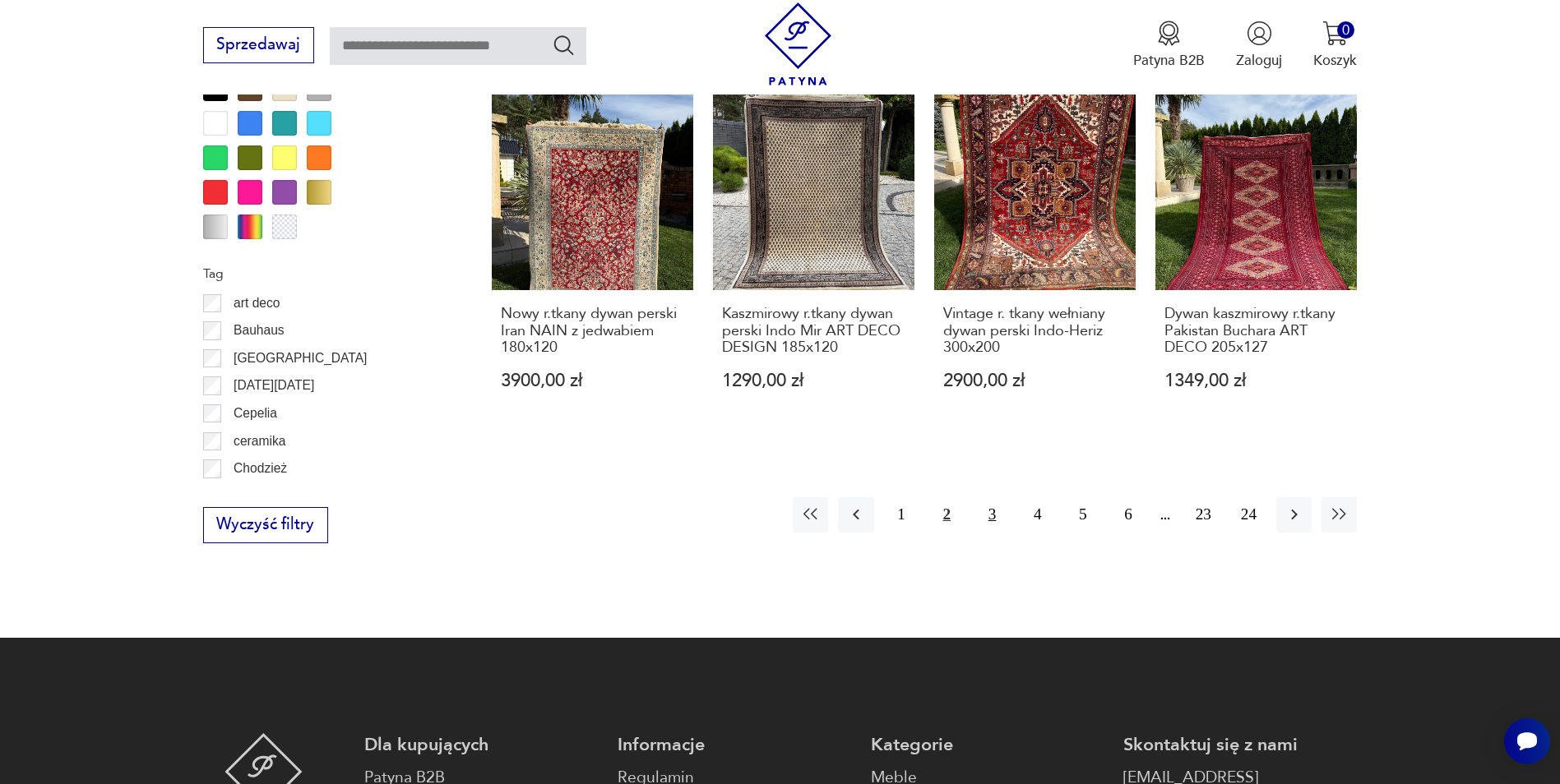
click at [974, 498] on button "3" at bounding box center [992, 516] width 35 height 35
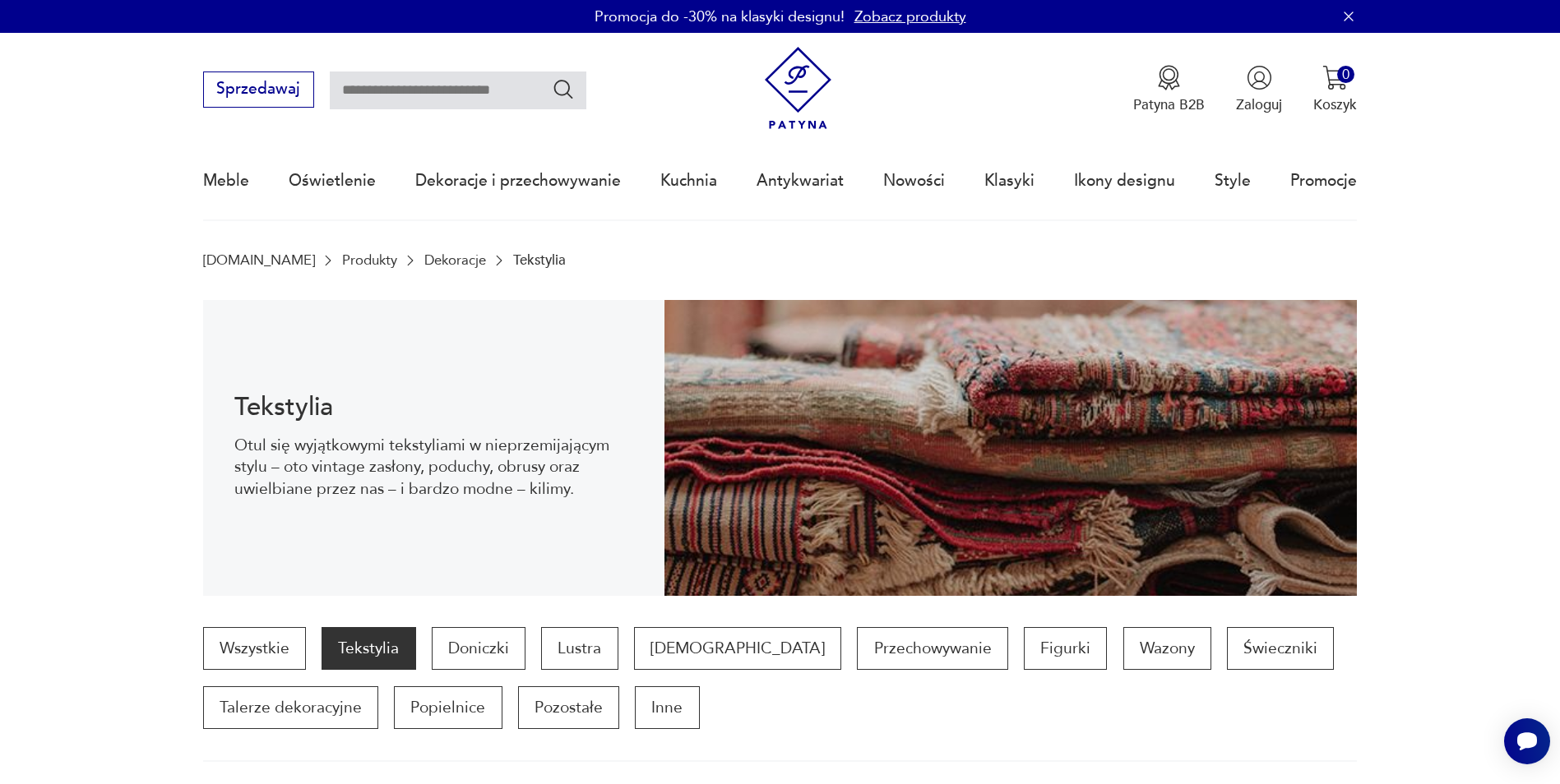
click at [406, 86] on input "text" at bounding box center [458, 90] width 256 height 38
type input "*"
type input "*******"
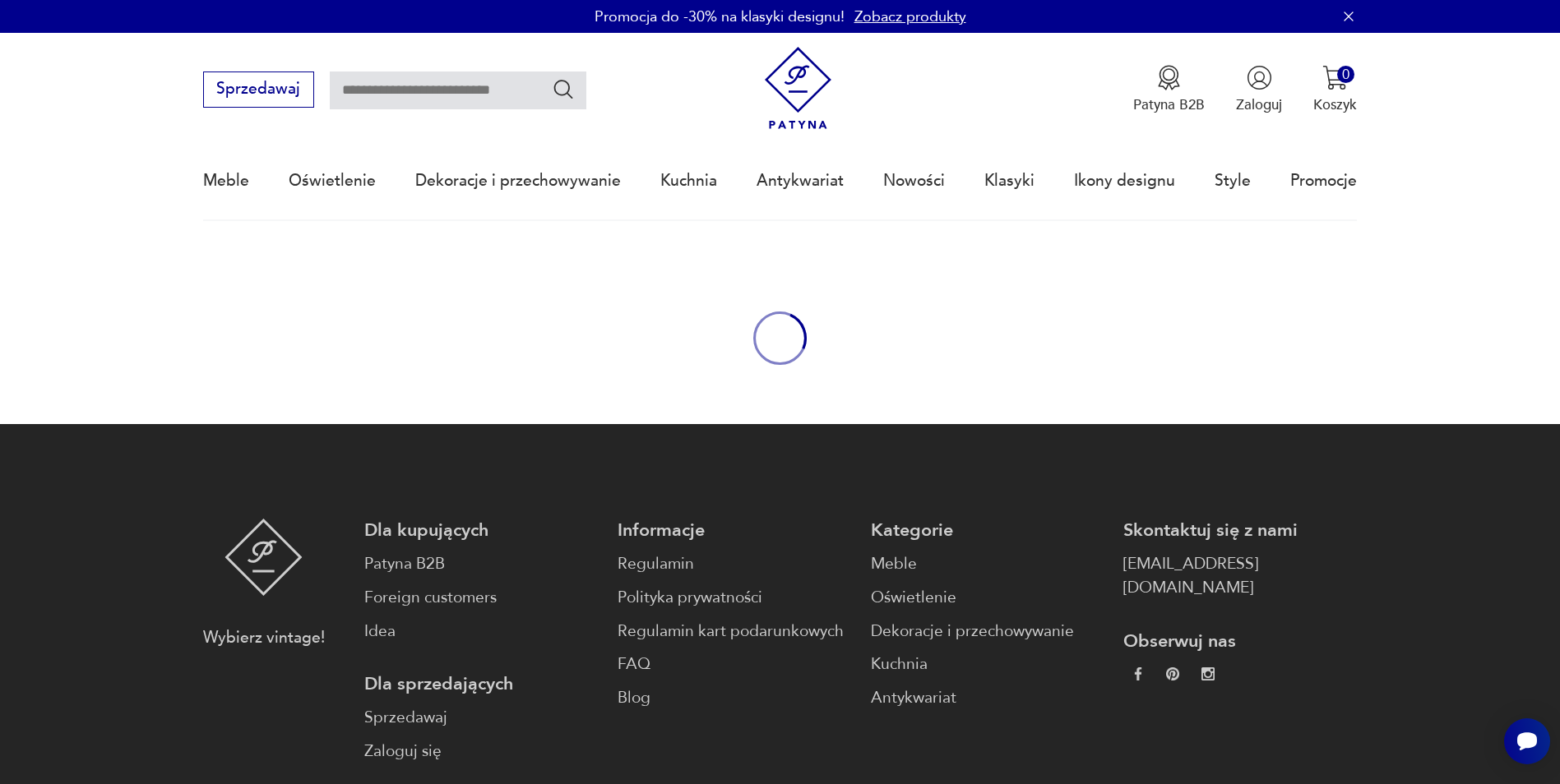
type input "*******"
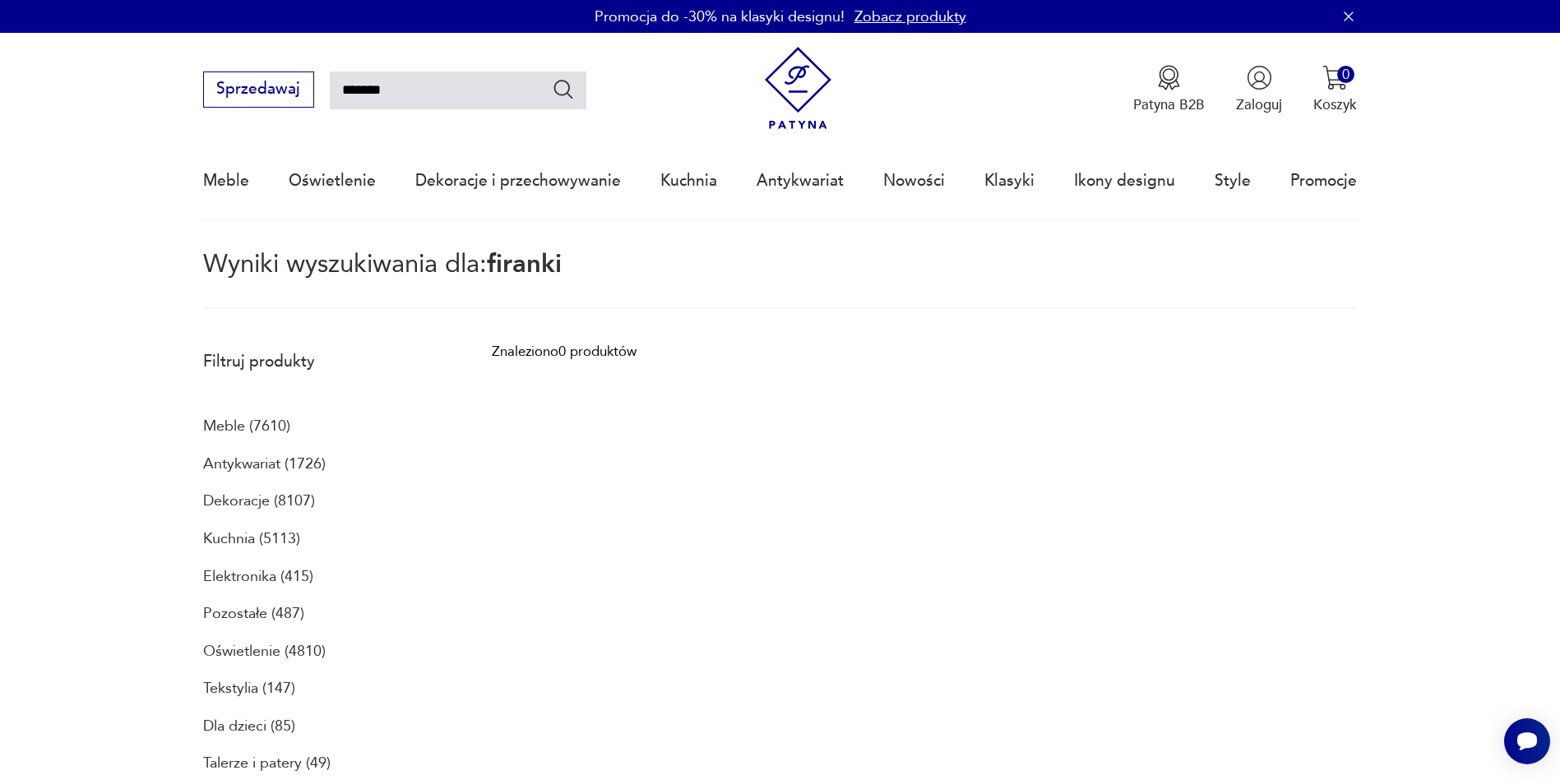
click at [426, 76] on input "*******" at bounding box center [458, 90] width 256 height 38
type input "******"
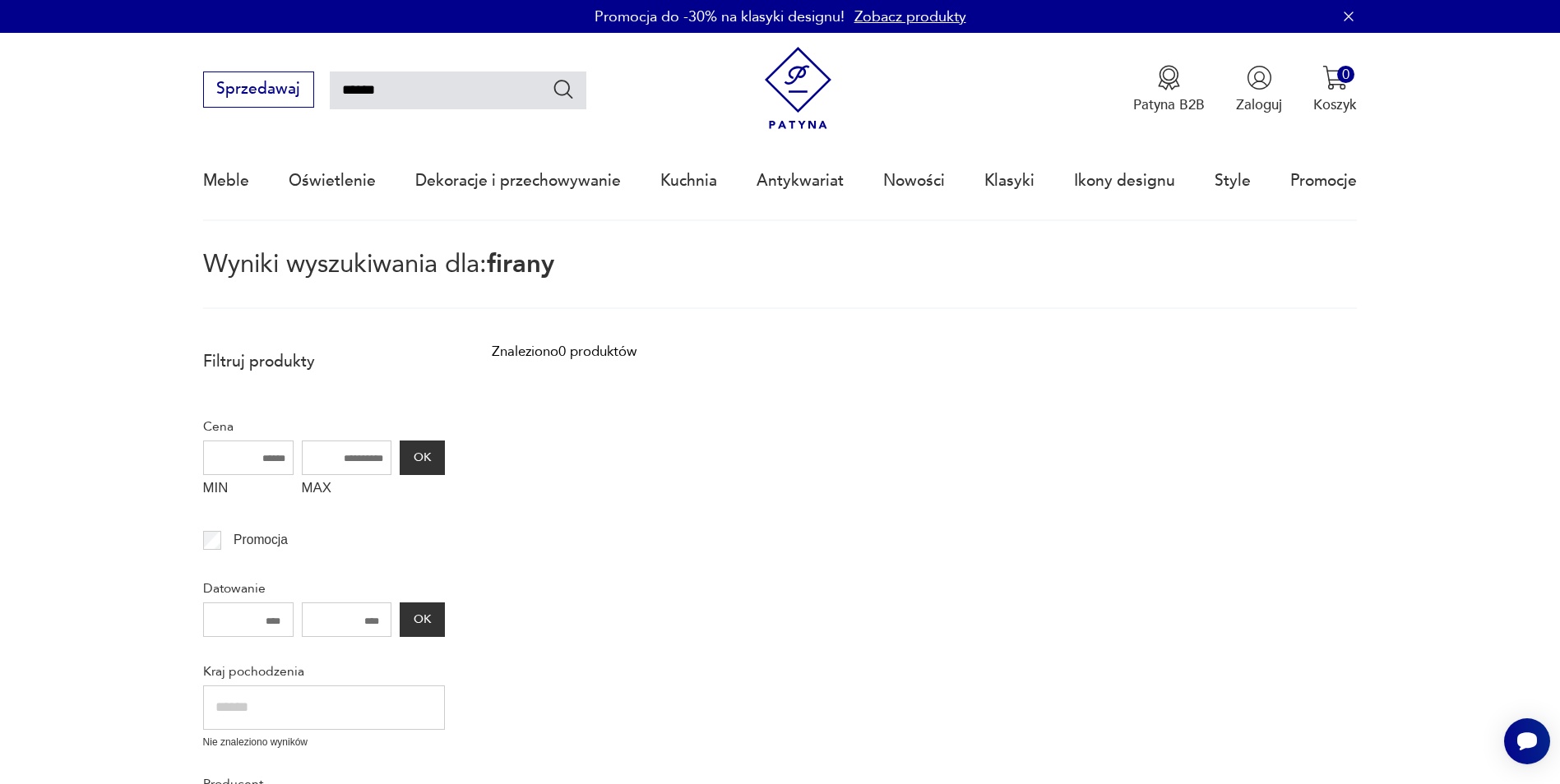
type input "******"
